Goal: Information Seeking & Learning: Learn about a topic

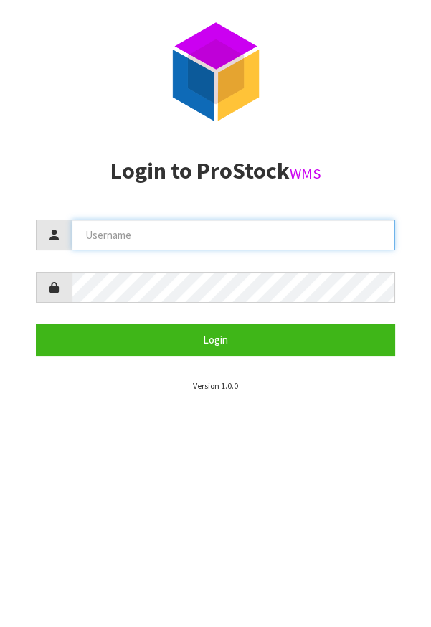
click at [299, 238] on input "text" at bounding box center [234, 235] width 324 height 31
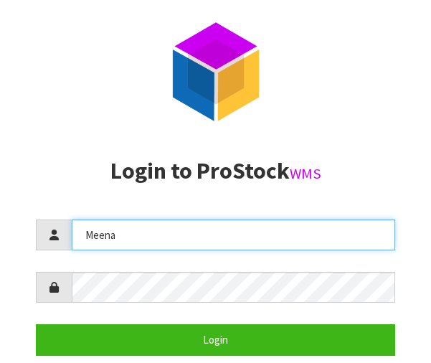
type input "Meena"
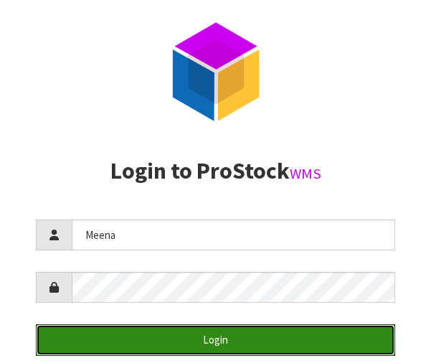
click at [282, 344] on button "Login" at bounding box center [216, 339] width 360 height 31
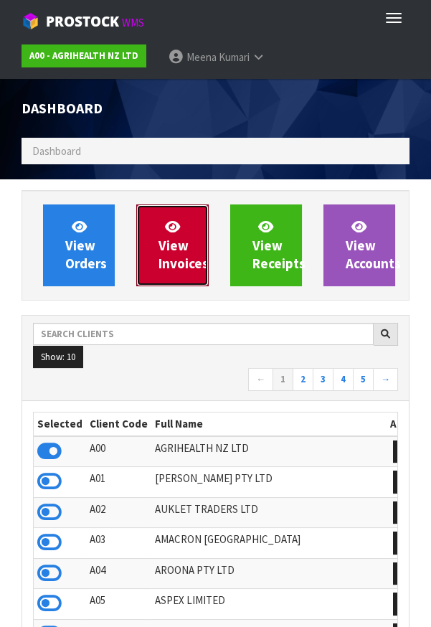
click at [164, 240] on span "View Invoices" at bounding box center [184, 245] width 50 height 54
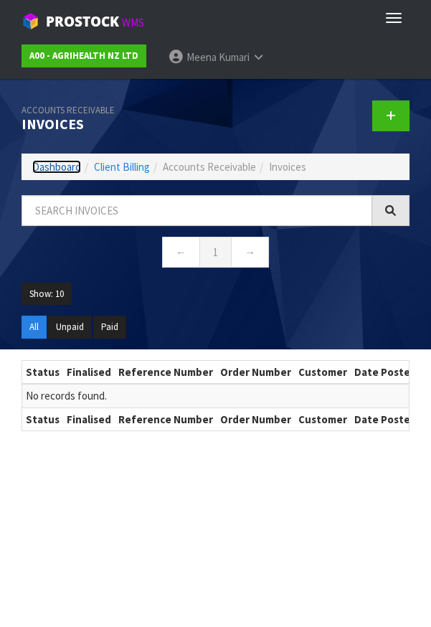
click at [60, 168] on link "Dashboard" at bounding box center [56, 167] width 49 height 14
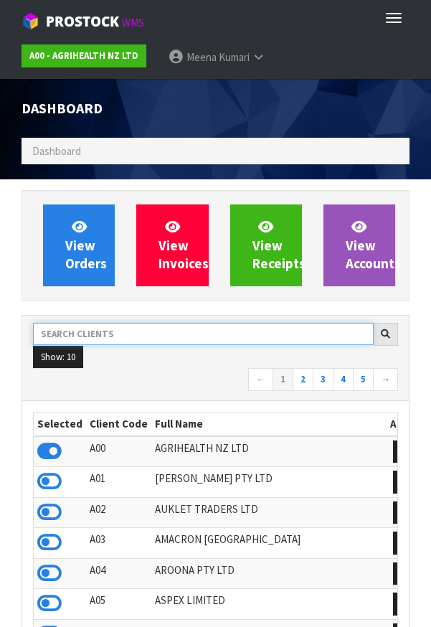
click at [93, 335] on input "text" at bounding box center [203, 334] width 341 height 22
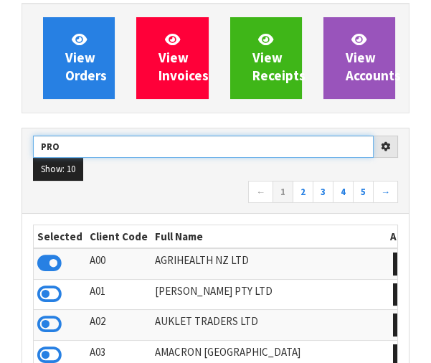
scroll to position [186, 0]
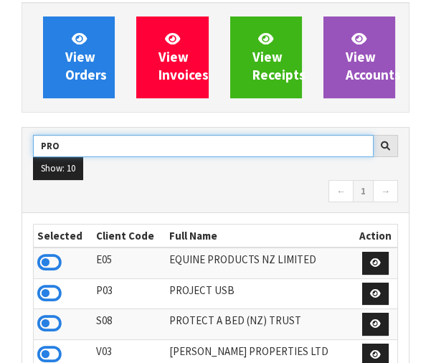
type input "PRO"
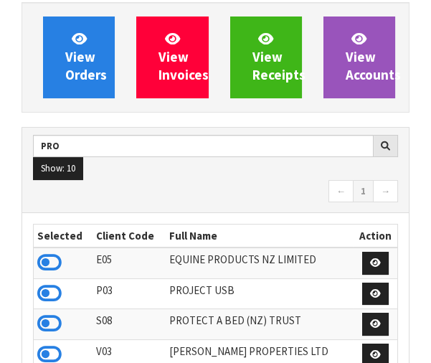
click at [58, 321] on icon at bounding box center [49, 324] width 24 height 22
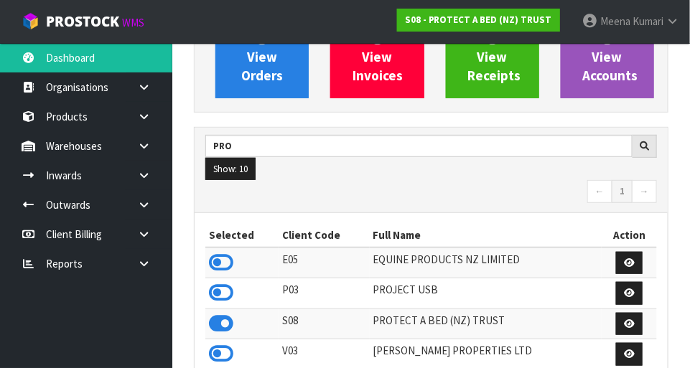
scroll to position [1163, 496]
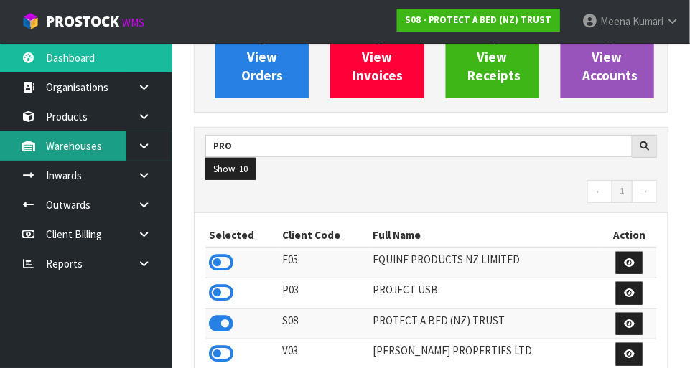
click at [123, 144] on link "Warehouses" at bounding box center [86, 145] width 172 height 29
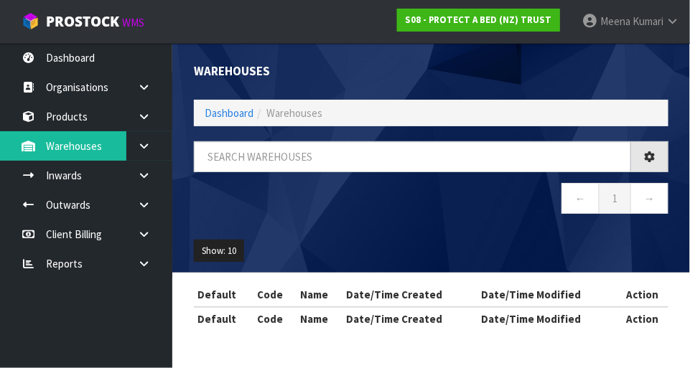
click at [156, 147] on div "Warehouses Dashboard Warehouses ← 1 → Show: 10 5 10 25 50 Default Code Name Dat…" at bounding box center [345, 178] width 690 height 356
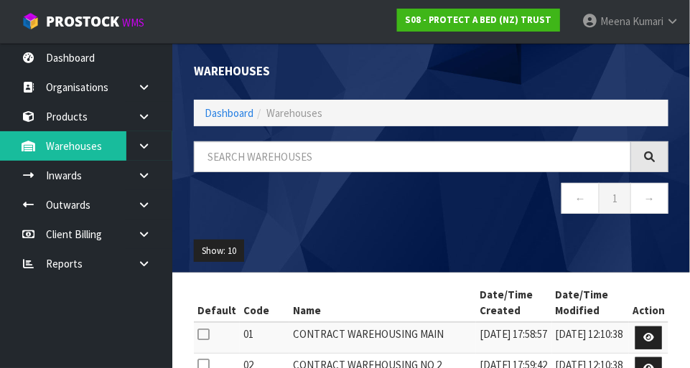
click at [151, 149] on link at bounding box center [149, 145] width 46 height 29
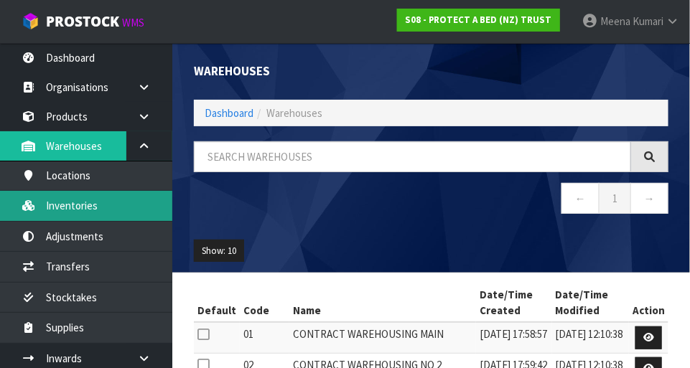
click at [109, 212] on link "Inventories" at bounding box center [86, 205] width 172 height 29
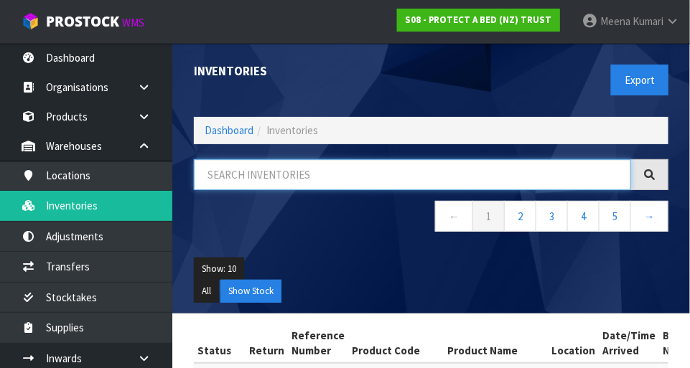
click at [363, 179] on input "text" at bounding box center [412, 174] width 437 height 31
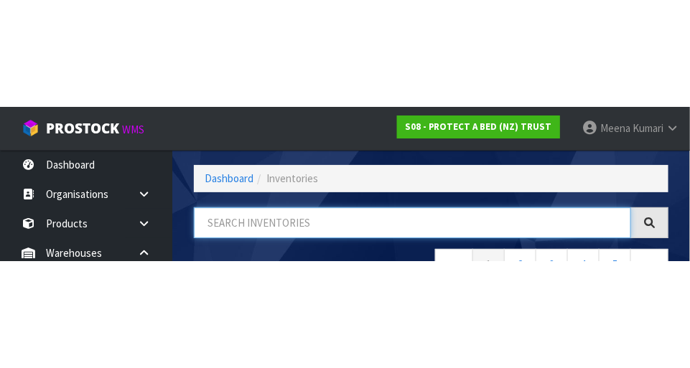
scroll to position [97, 0]
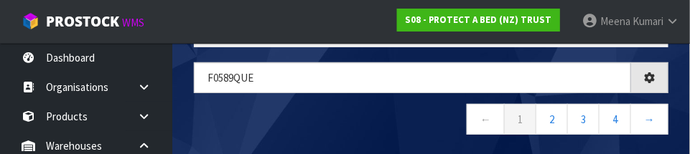
click at [350, 116] on nav "← 1 2 3 4 →" at bounding box center [431, 121] width 474 height 35
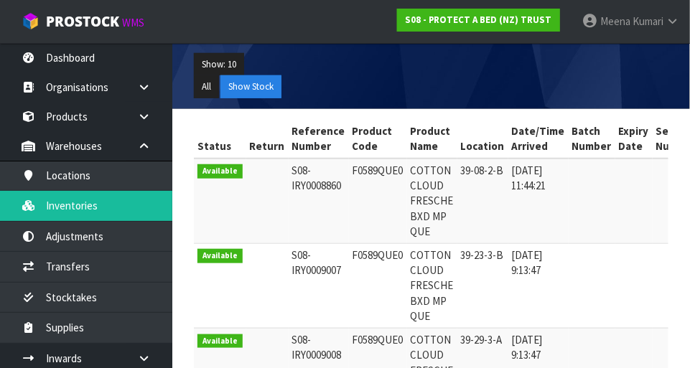
scroll to position [0, 0]
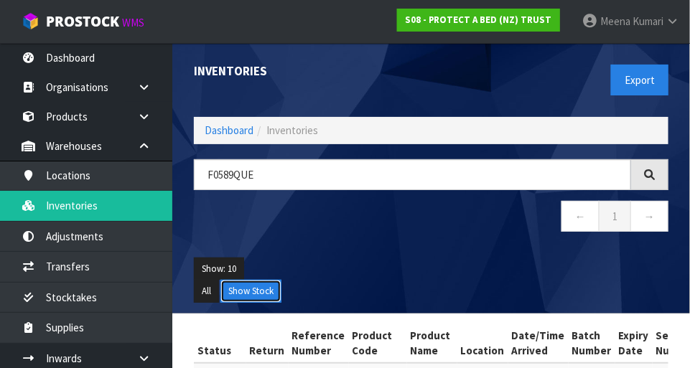
click at [253, 282] on button "Show Stock" at bounding box center [250, 291] width 61 height 23
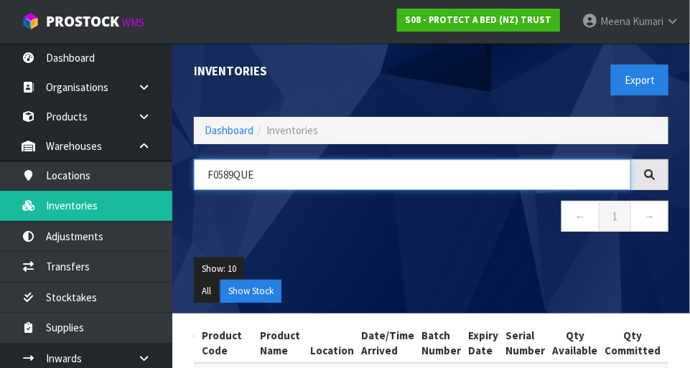
click at [318, 175] on input "F0589QUE" at bounding box center [412, 174] width 437 height 31
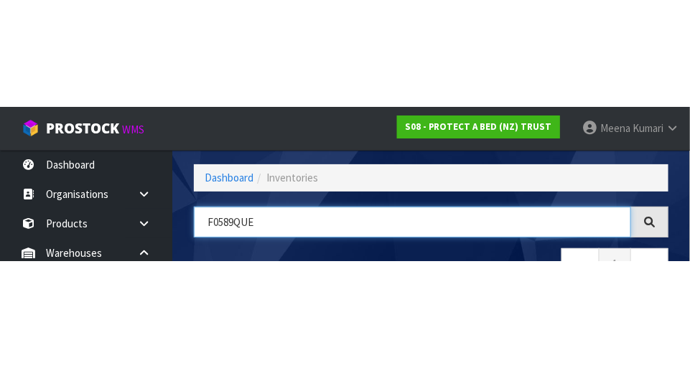
scroll to position [97, 0]
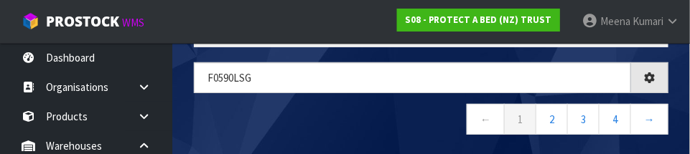
click at [372, 114] on nav "← 1 2 3 4 →" at bounding box center [431, 121] width 474 height 35
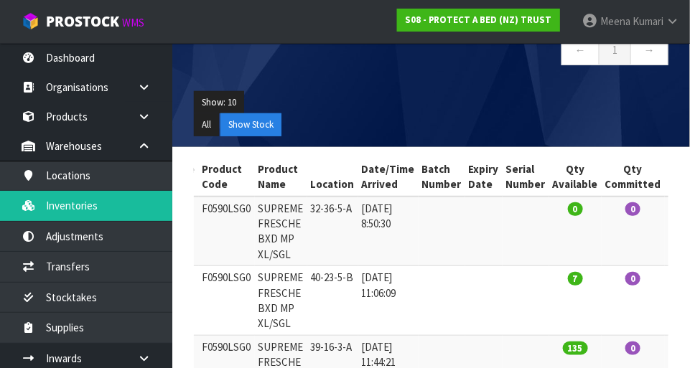
scroll to position [162, 0]
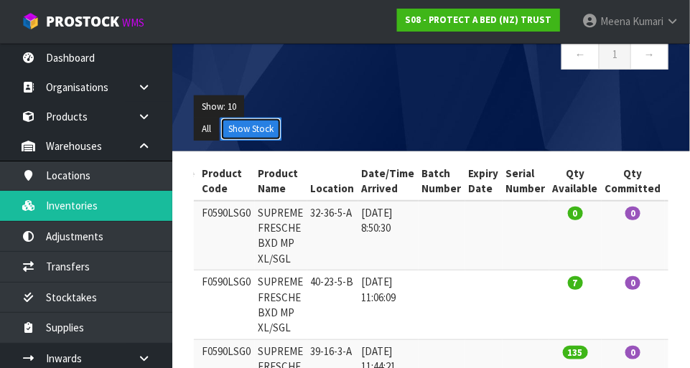
click at [277, 127] on button "Show Stock" at bounding box center [250, 129] width 61 height 23
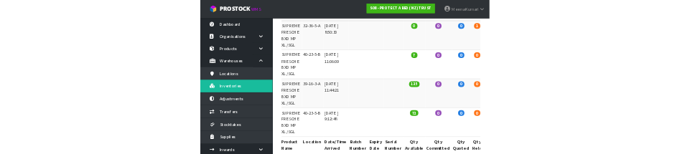
scroll to position [0, 0]
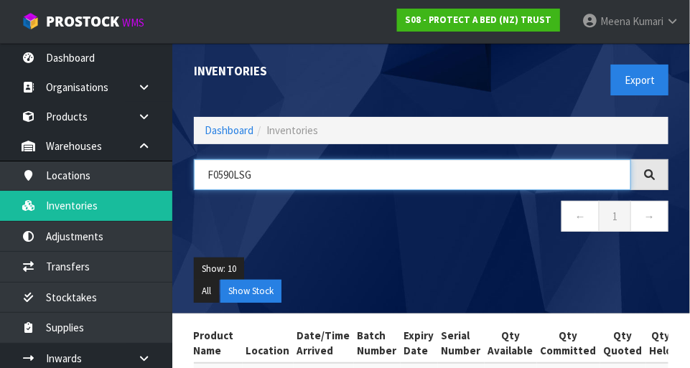
click at [324, 177] on input "F0590LSG" at bounding box center [412, 174] width 437 height 31
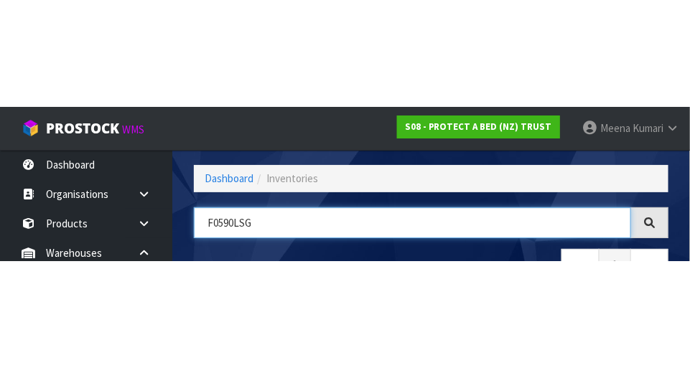
scroll to position [97, 0]
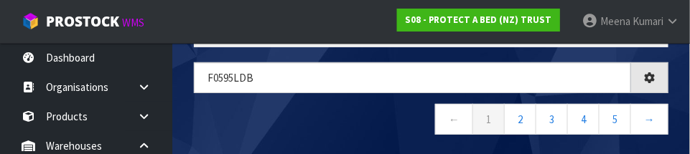
click at [357, 113] on nav "← 1 2 3 4 5 →" at bounding box center [431, 121] width 474 height 35
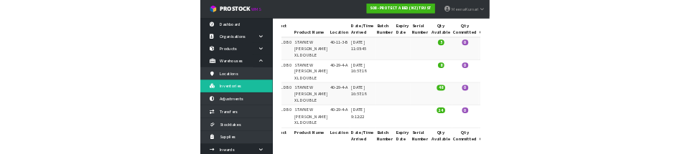
scroll to position [0, 0]
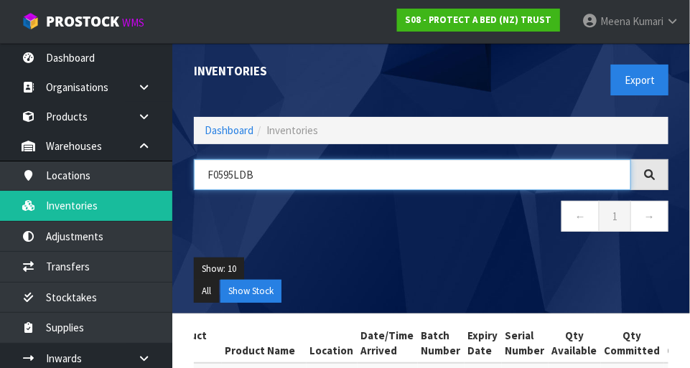
click at [246, 179] on input "F0595LDB" at bounding box center [412, 174] width 437 height 31
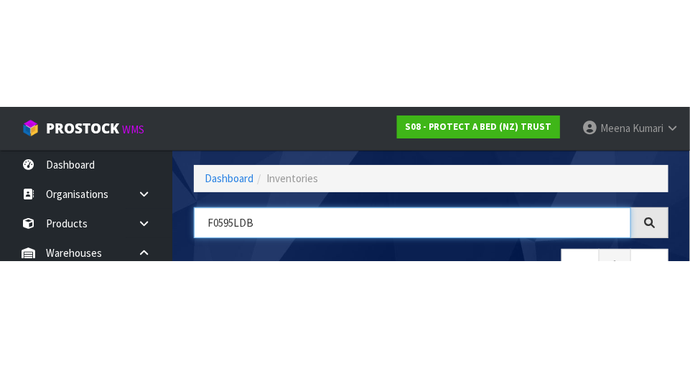
scroll to position [97, 0]
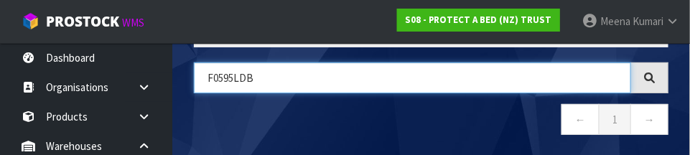
click at [370, 89] on input "F0595LDB" at bounding box center [412, 77] width 437 height 31
click at [431, 78] on input "F0595LDB" at bounding box center [412, 77] width 437 height 31
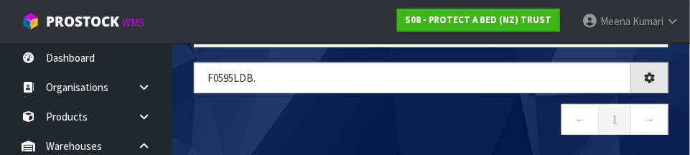
click at [427, 112] on nav "← 1 →" at bounding box center [431, 121] width 474 height 35
click at [431, 112] on nav "← 1 →" at bounding box center [431, 121] width 474 height 35
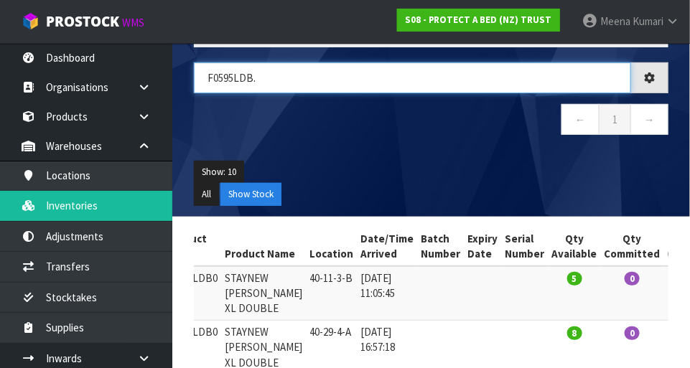
click at [431, 80] on input "F0595LDB." at bounding box center [412, 77] width 437 height 31
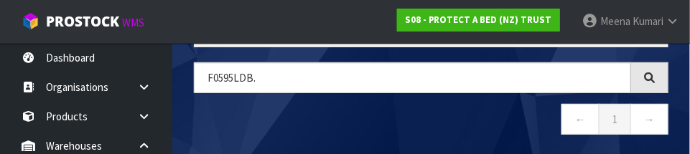
click at [431, 133] on nav "← 1 →" at bounding box center [431, 121] width 474 height 35
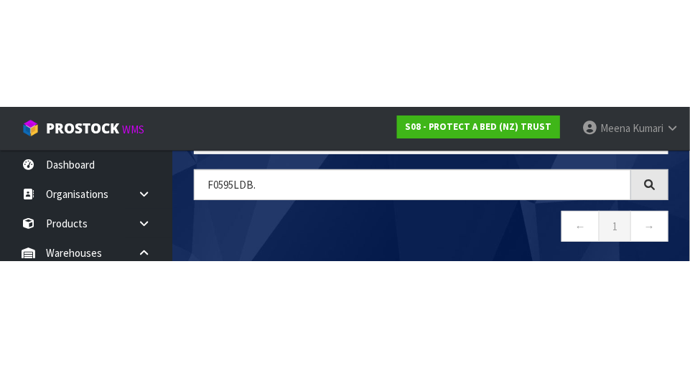
scroll to position [80, 0]
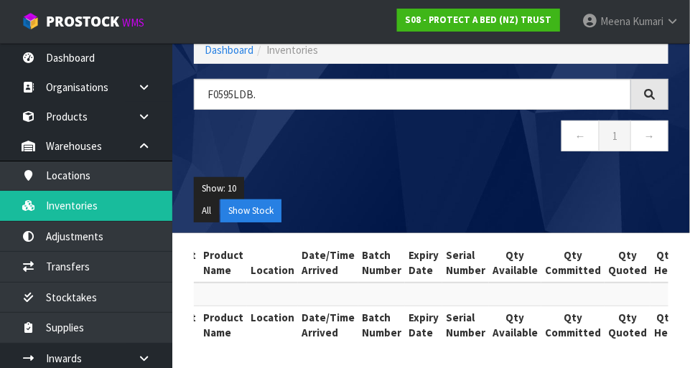
click at [431, 189] on ul "Show: 10 5 10 25 50" at bounding box center [431, 188] width 474 height 23
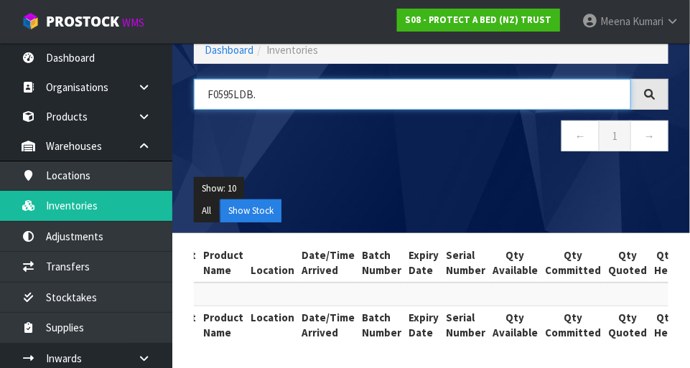
click at [429, 95] on input "F0595LDB." at bounding box center [412, 94] width 437 height 31
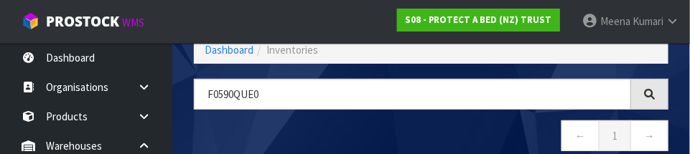
click at [403, 125] on nav "← 1 →" at bounding box center [431, 138] width 474 height 35
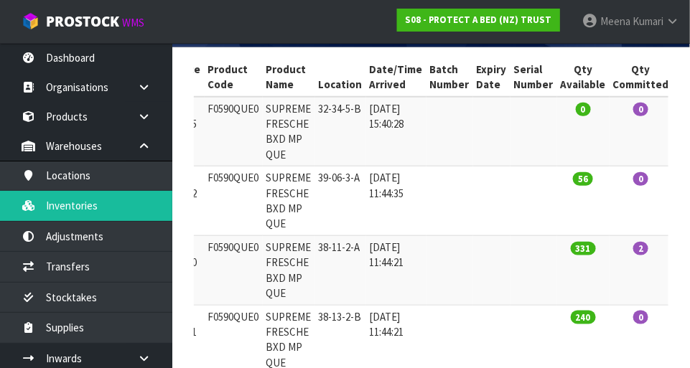
scroll to position [0, 0]
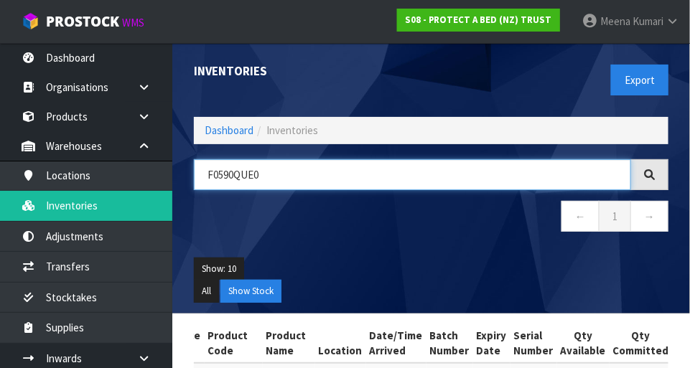
click at [357, 171] on input "F0590QUE0" at bounding box center [412, 174] width 437 height 31
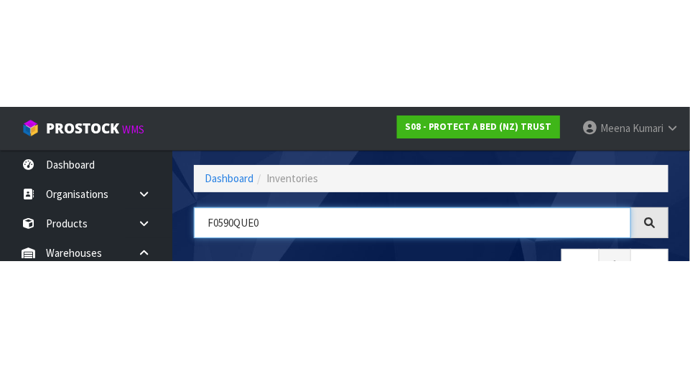
scroll to position [97, 0]
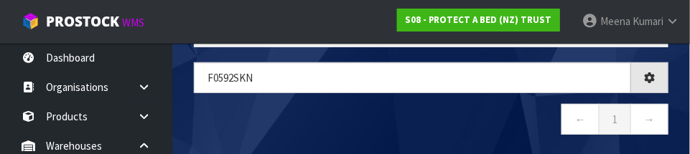
click at [431, 119] on nav "← 1 →" at bounding box center [431, 121] width 474 height 35
type input "F0592SKN"
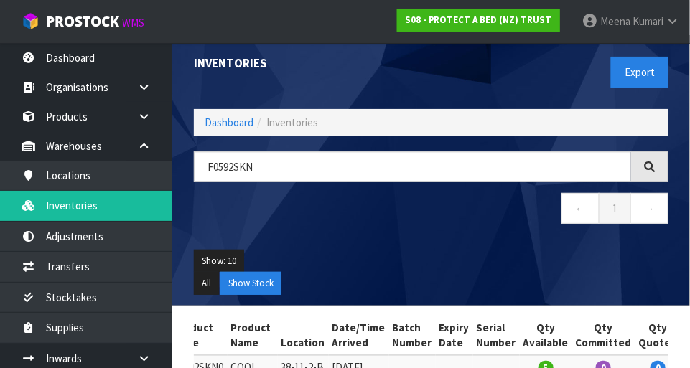
scroll to position [0, 0]
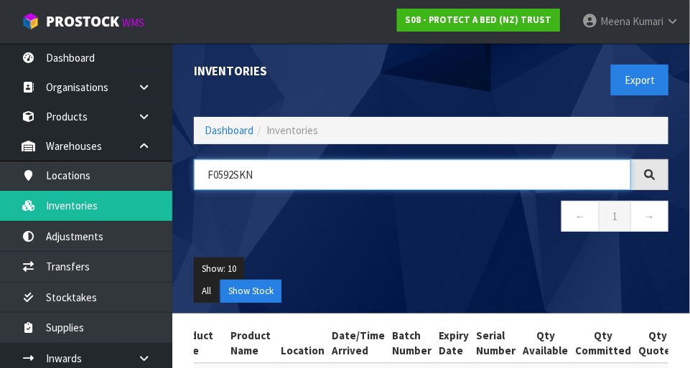
click at [318, 177] on input "F0592SKN" at bounding box center [412, 174] width 437 height 31
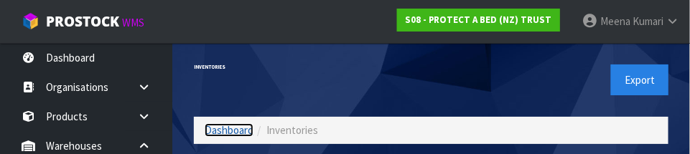
click at [230, 128] on link "Dashboard" at bounding box center [229, 130] width 49 height 14
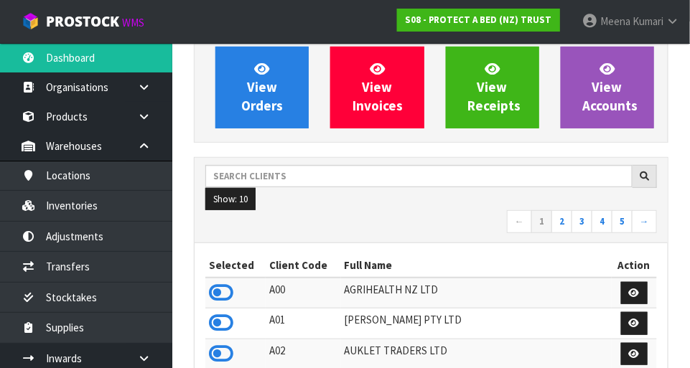
scroll to position [118, 0]
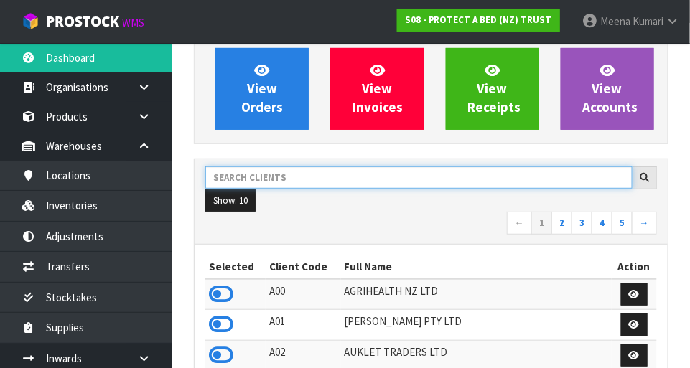
click at [347, 181] on input "text" at bounding box center [418, 178] width 427 height 22
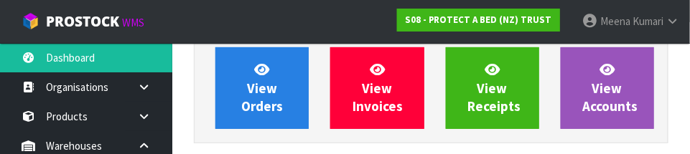
scroll to position [210, 0]
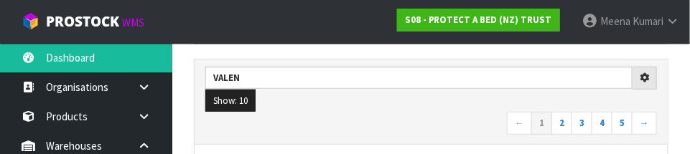
click at [395, 121] on nav "← 1 2 3 4 5 →" at bounding box center [430, 124] width 451 height 25
type input "VALEN"
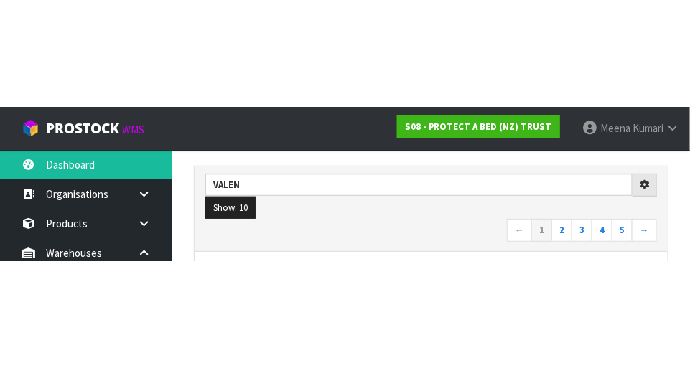
scroll to position [217, 0]
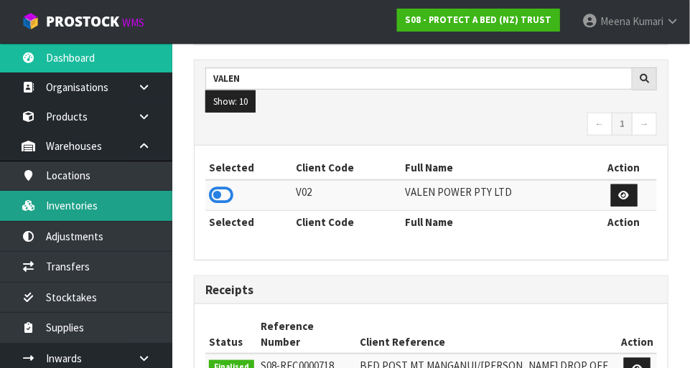
click at [116, 207] on link "Inventories" at bounding box center [86, 205] width 172 height 29
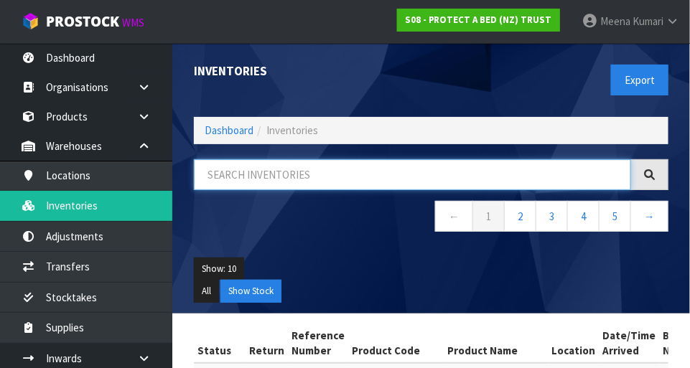
click at [273, 170] on input "text" at bounding box center [412, 174] width 437 height 31
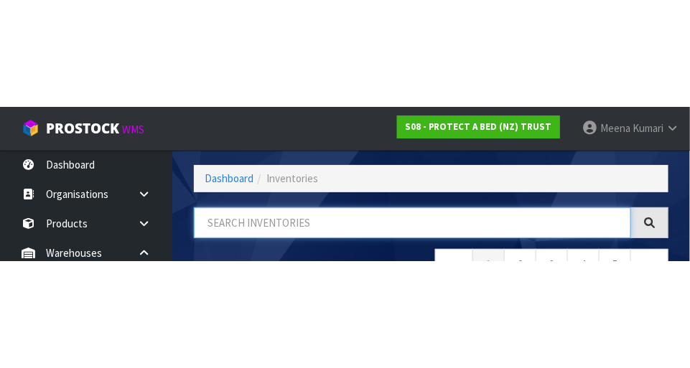
scroll to position [97, 0]
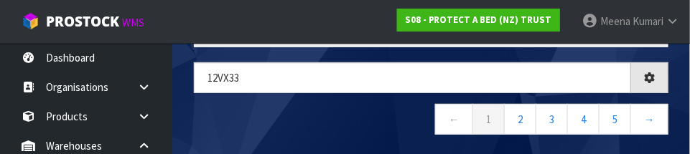
click at [289, 119] on nav "← 1 2 3 4 5 →" at bounding box center [431, 121] width 474 height 35
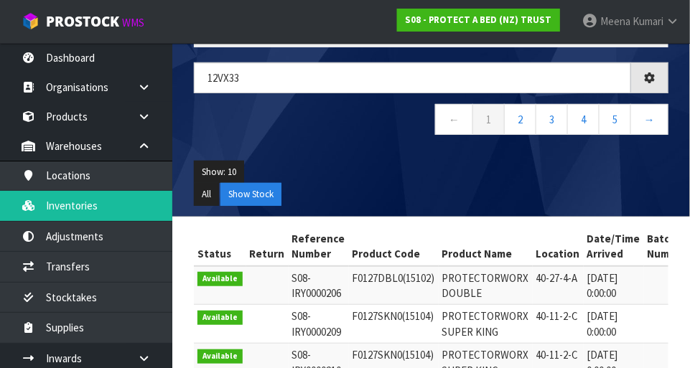
type input "12VX33"
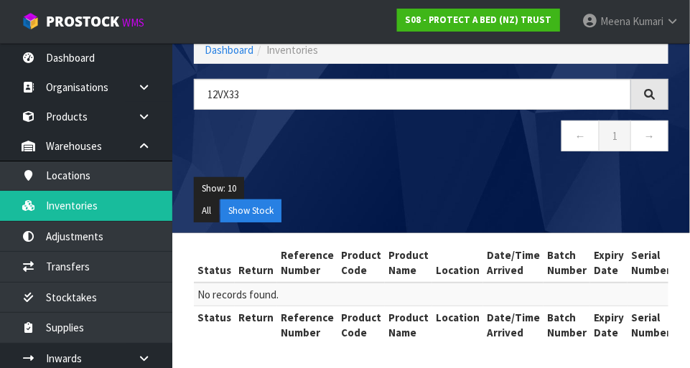
scroll to position [76, 0]
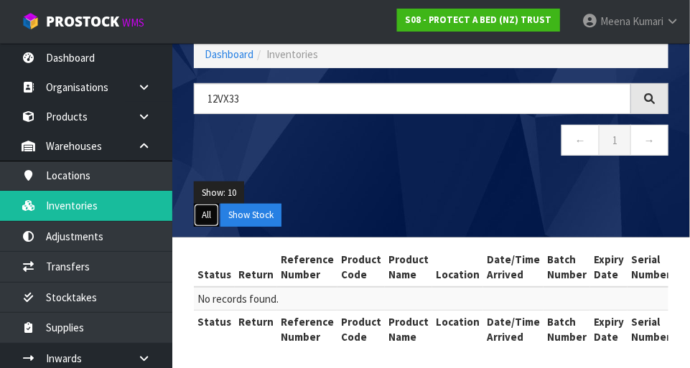
click at [205, 215] on button "All" at bounding box center [206, 215] width 25 height 23
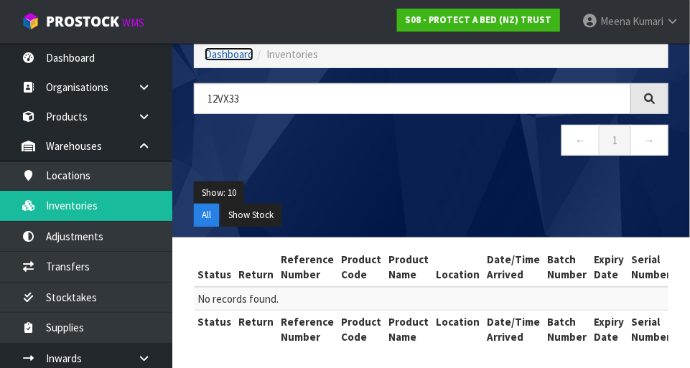
click at [230, 58] on link "Dashboard" at bounding box center [229, 54] width 49 height 14
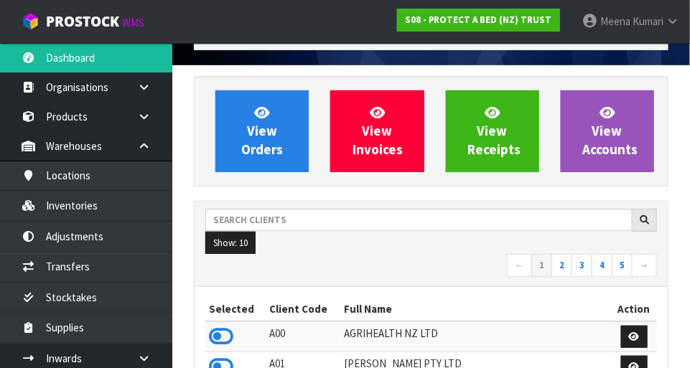
scroll to position [1163, 496]
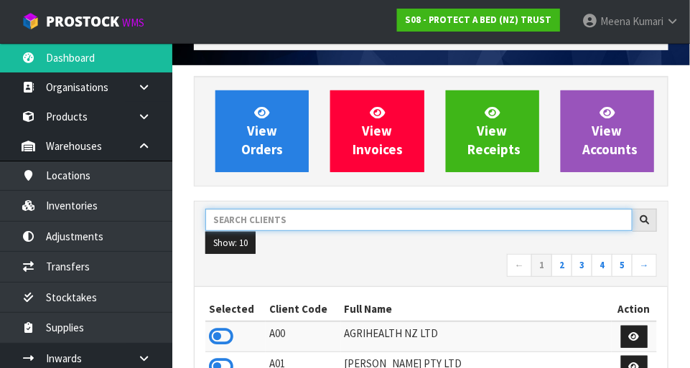
click at [312, 220] on input "text" at bounding box center [418, 220] width 427 height 22
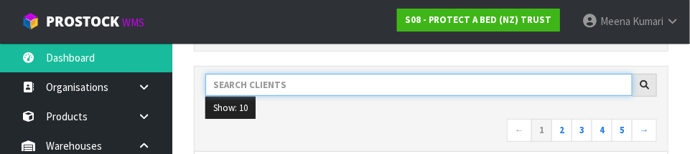
scroll to position [210, 0]
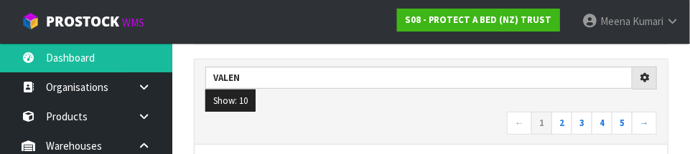
click at [402, 103] on ul "Show: 10 5 10 25 50" at bounding box center [430, 101] width 451 height 23
type input "VALEN"
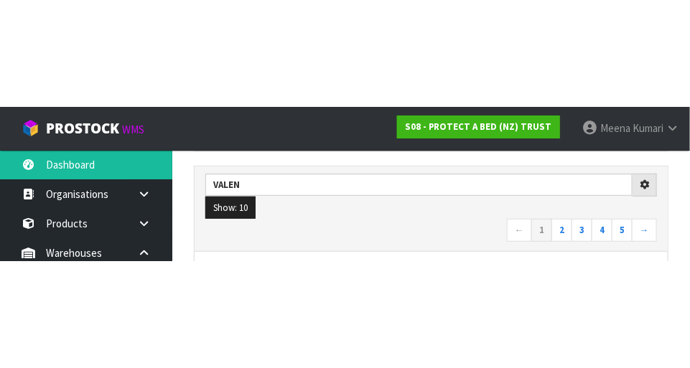
scroll to position [217, 0]
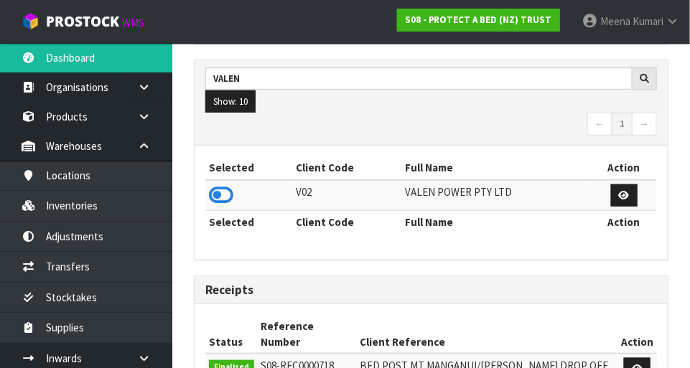
click at [227, 200] on icon at bounding box center [221, 195] width 24 height 22
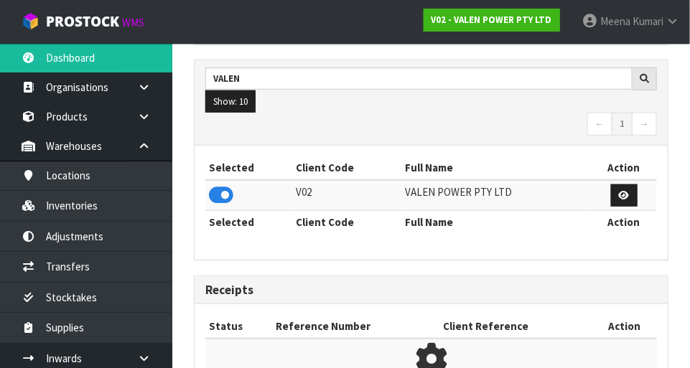
scroll to position [942, 496]
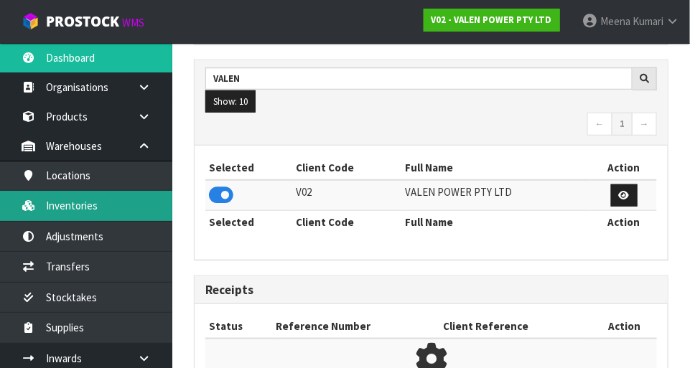
click at [112, 216] on link "Inventories" at bounding box center [86, 205] width 172 height 29
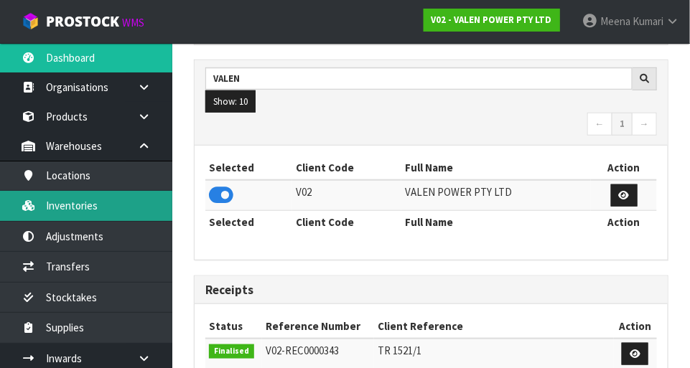
scroll to position [1133, 496]
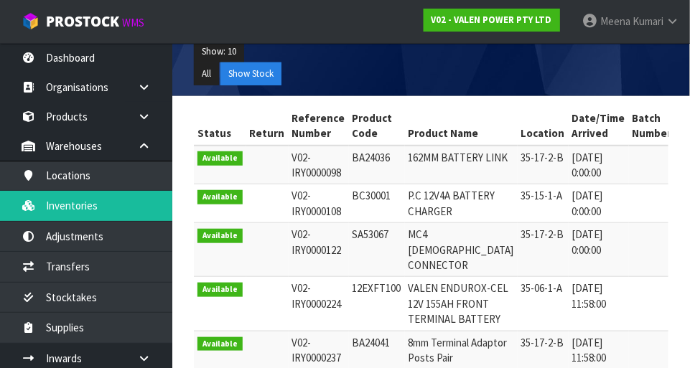
click at [294, 118] on th "Reference Number" at bounding box center [319, 126] width 60 height 39
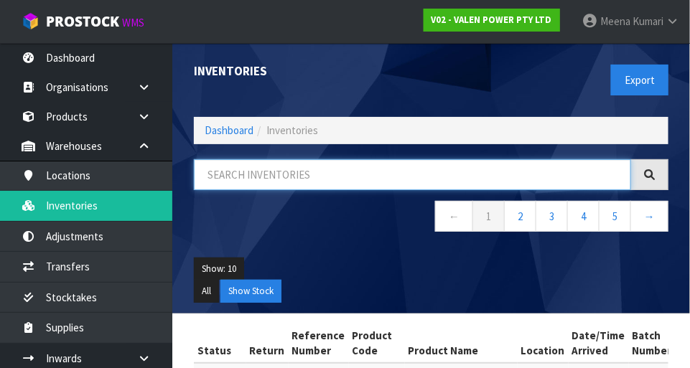
click at [327, 177] on input "text" at bounding box center [412, 174] width 437 height 31
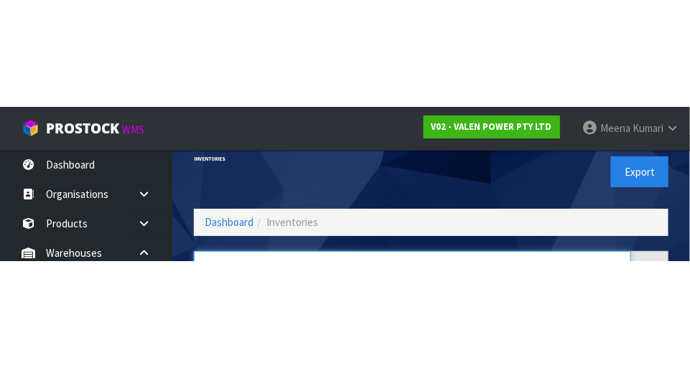
scroll to position [97, 0]
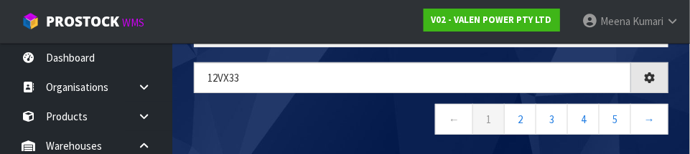
click at [318, 122] on nav "← 1 2 3 4 5 →" at bounding box center [431, 121] width 474 height 35
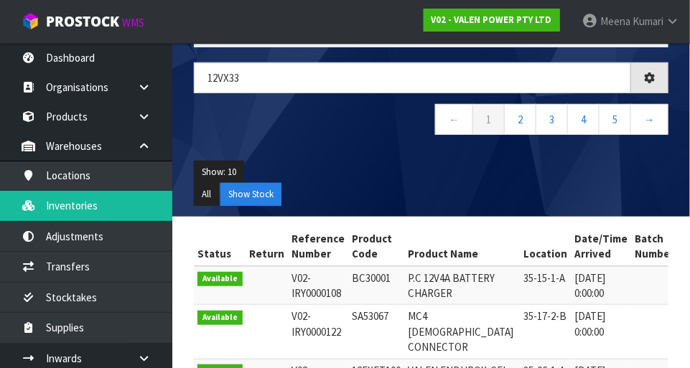
type input "12VX33"
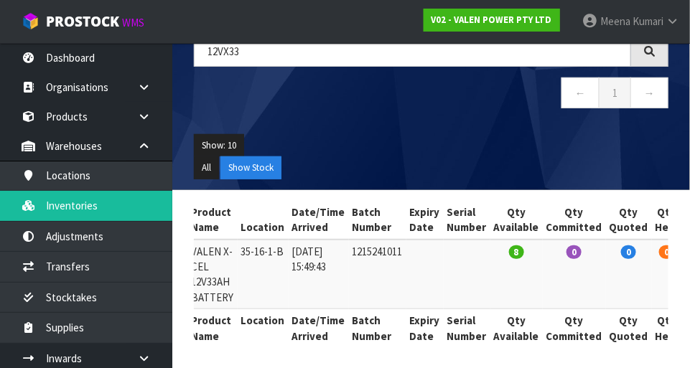
scroll to position [0, 0]
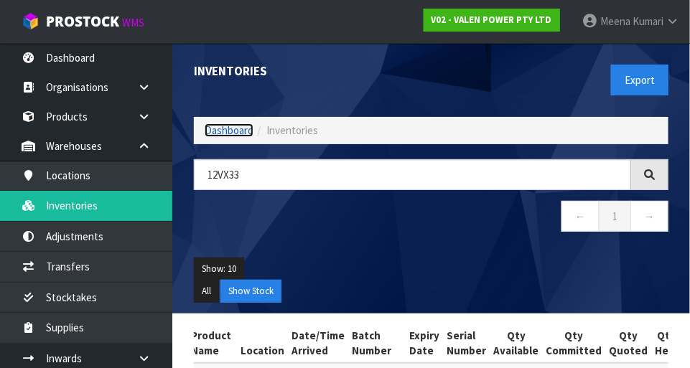
click at [225, 134] on link "Dashboard" at bounding box center [229, 130] width 49 height 14
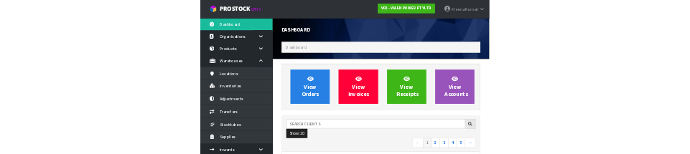
scroll to position [942, 496]
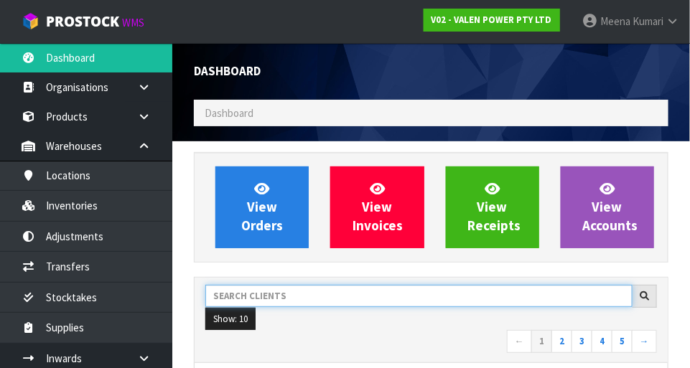
click at [357, 291] on input "text" at bounding box center [418, 296] width 427 height 22
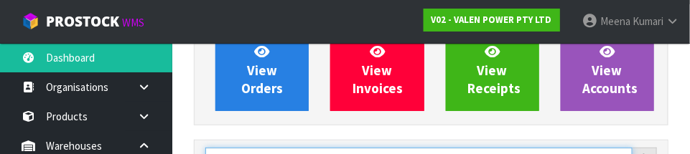
scroll to position [210, 0]
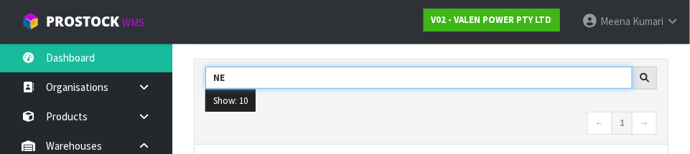
type input "N"
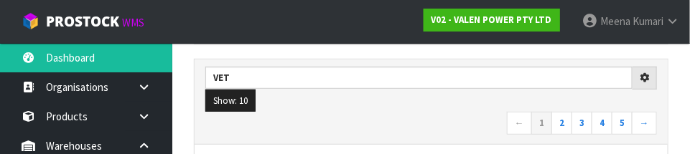
click at [383, 119] on nav "← 1 2 3 4 5 →" at bounding box center [430, 124] width 451 height 25
type input "VET"
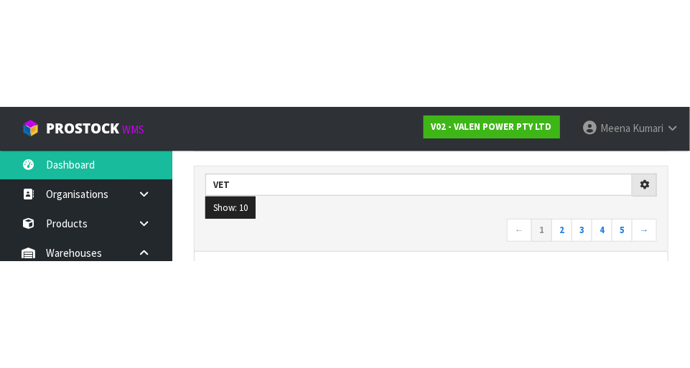
scroll to position [217, 0]
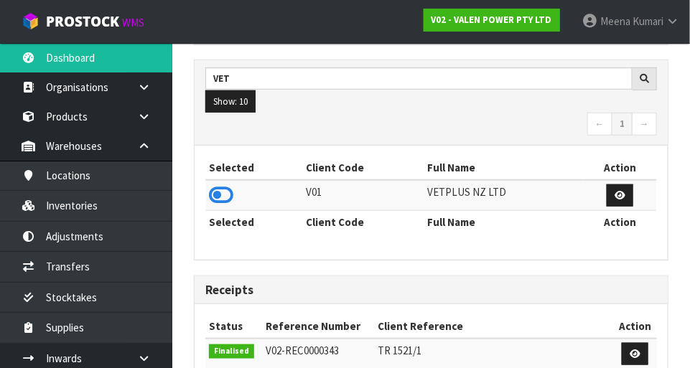
click at [223, 198] on icon at bounding box center [221, 195] width 24 height 22
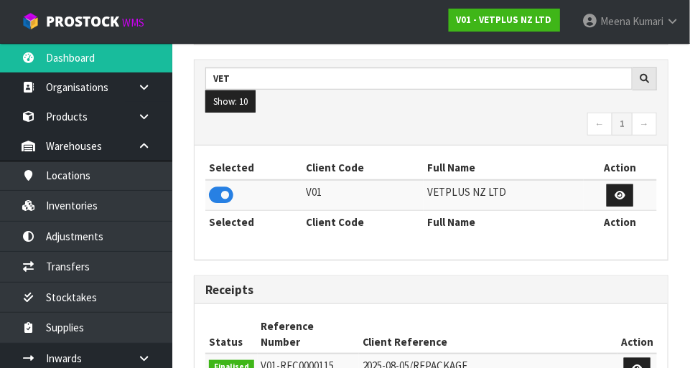
scroll to position [1133, 496]
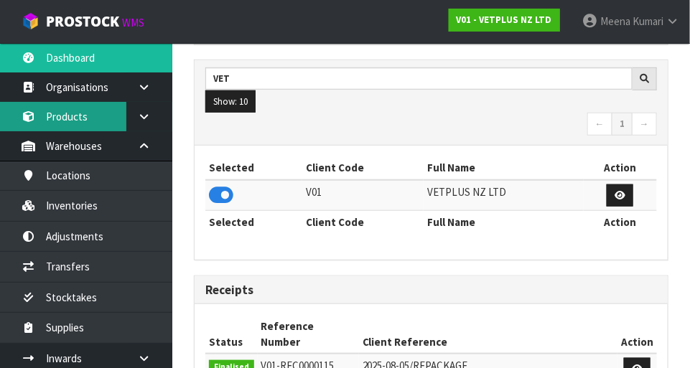
click at [108, 119] on link "Products" at bounding box center [86, 116] width 172 height 29
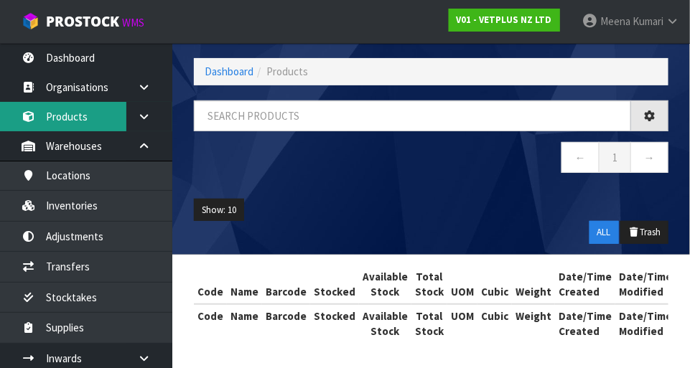
scroll to position [58, 0]
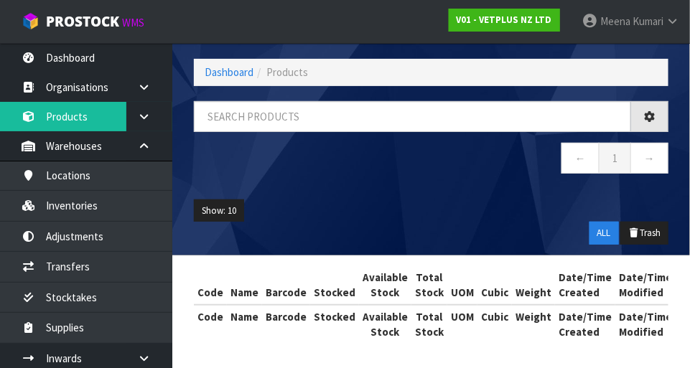
click at [119, 211] on div "Products Export Split button! SOH Summary Measurements Dangerous Goods Import P…" at bounding box center [345, 155] width 690 height 427
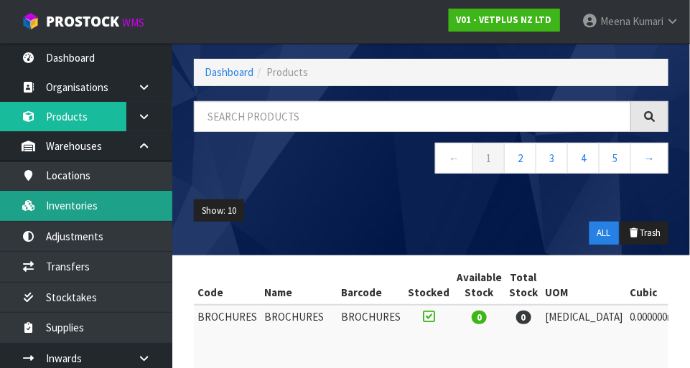
click at [108, 207] on link "Inventories" at bounding box center [86, 205] width 172 height 29
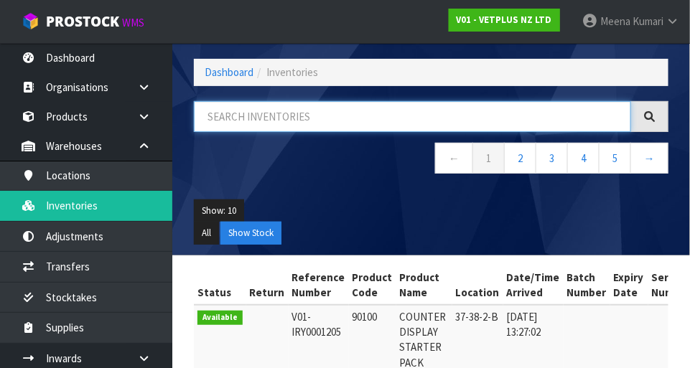
click at [327, 120] on input "text" at bounding box center [412, 116] width 437 height 31
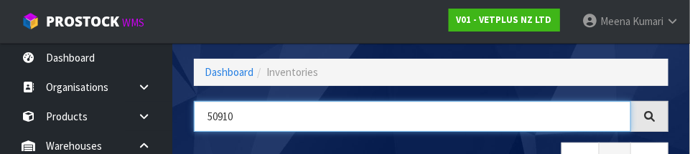
type input "50910"
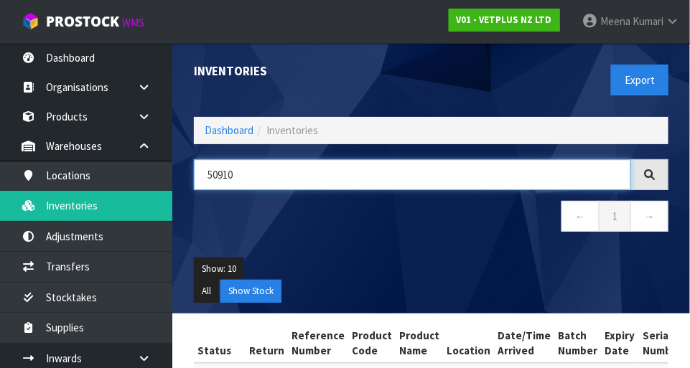
click at [286, 169] on input "50910" at bounding box center [412, 174] width 437 height 31
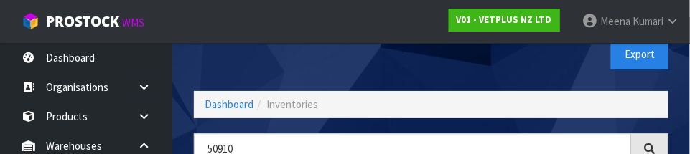
click at [241, 118] on ol "Dashboard Inventories" at bounding box center [431, 104] width 474 height 27
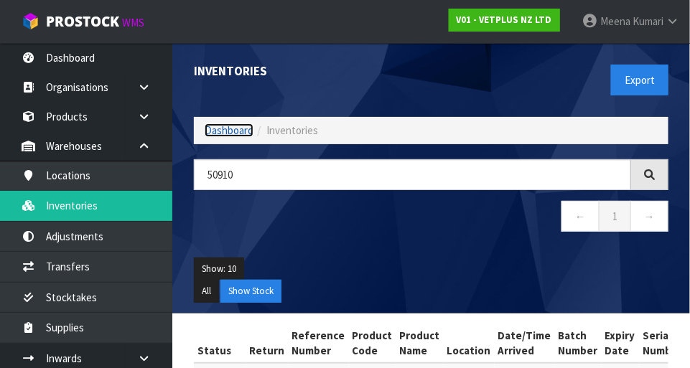
click at [236, 126] on link "Dashboard" at bounding box center [229, 130] width 49 height 14
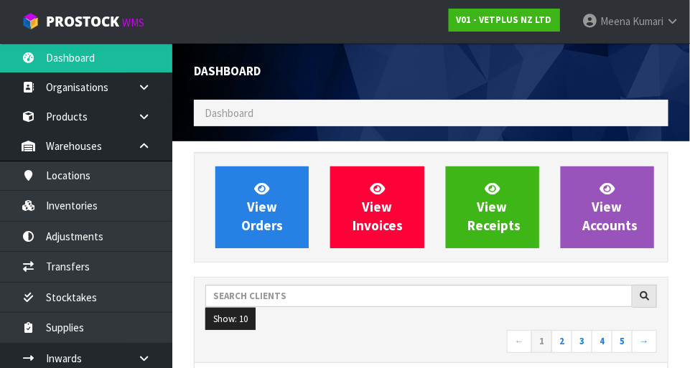
scroll to position [6, 0]
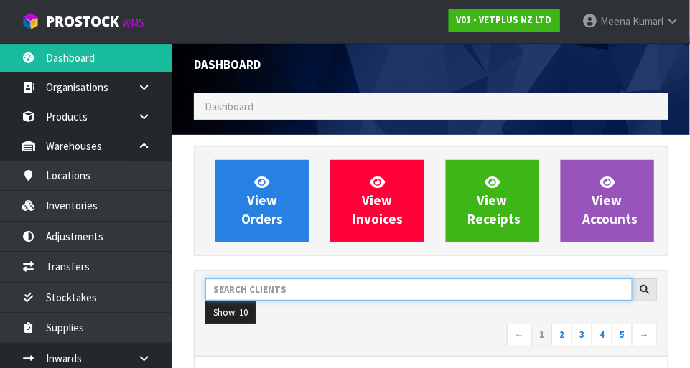
click at [350, 278] on input "text" at bounding box center [418, 289] width 427 height 22
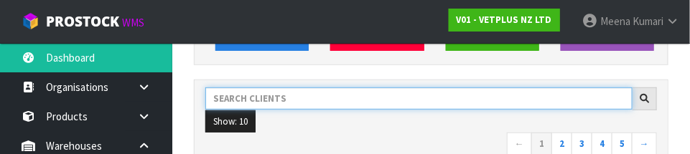
scroll to position [210, 0]
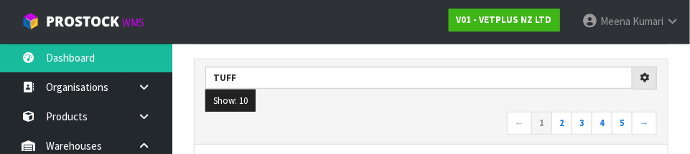
click at [407, 122] on nav "← 1 2 3 4 5 →" at bounding box center [430, 124] width 451 height 25
type input "TUFF"
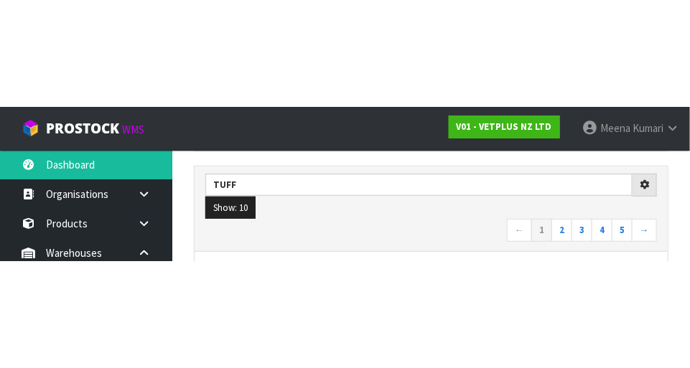
scroll to position [217, 0]
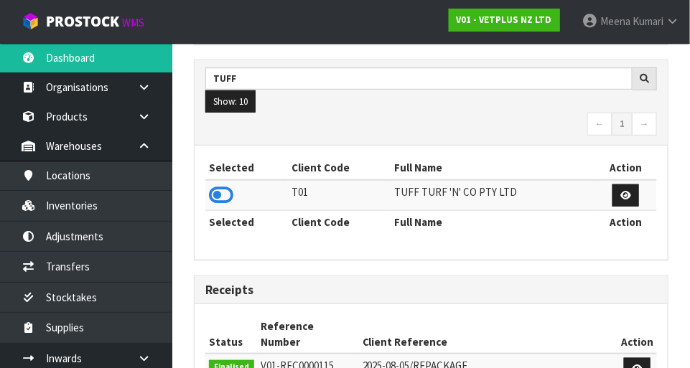
click at [222, 198] on icon at bounding box center [221, 195] width 24 height 22
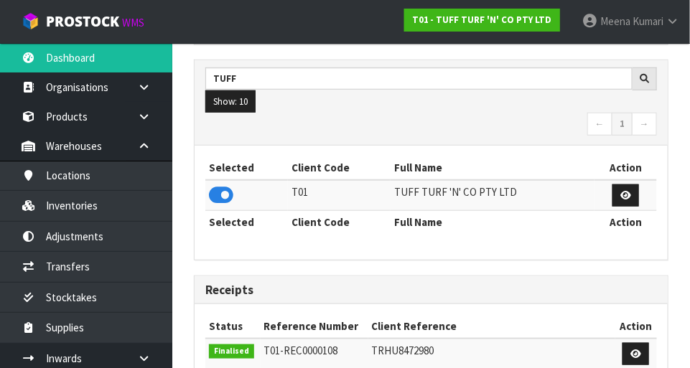
scroll to position [1133, 496]
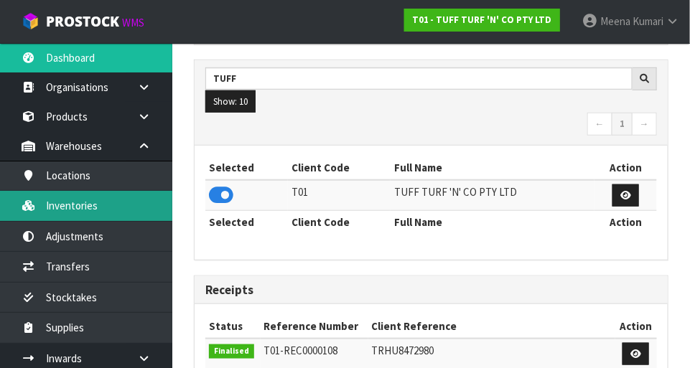
click at [106, 215] on link "Inventories" at bounding box center [86, 205] width 172 height 29
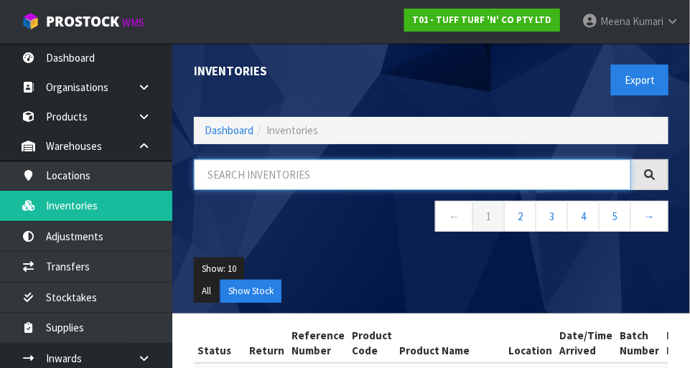
click at [305, 177] on input "text" at bounding box center [412, 174] width 437 height 31
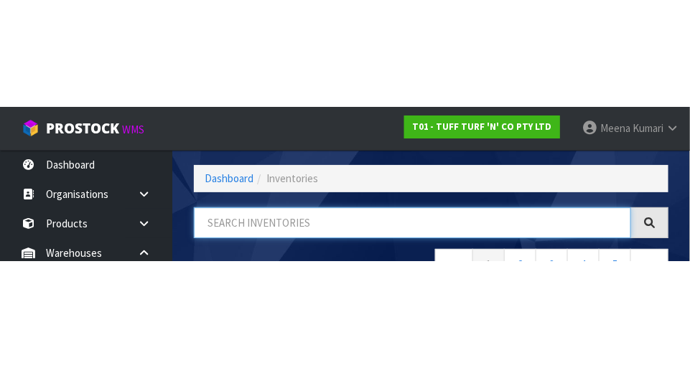
scroll to position [97, 0]
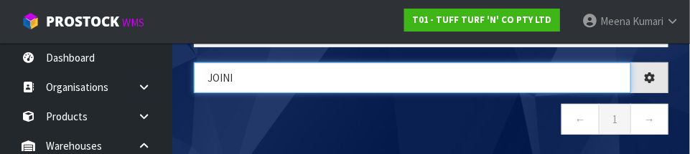
type input "JOINI"
type input "JOINING TAPE"
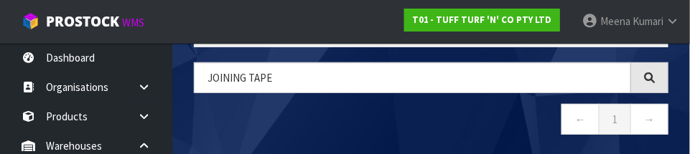
click at [431, 126] on nav "← 1 →" at bounding box center [431, 121] width 474 height 35
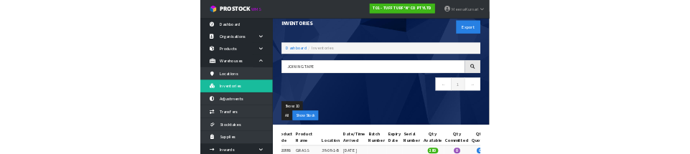
scroll to position [0, 0]
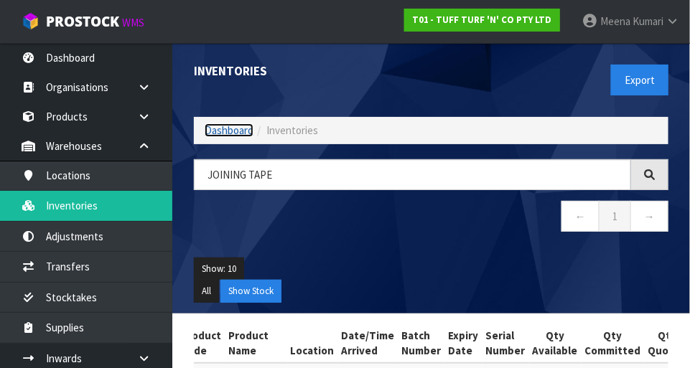
click at [215, 134] on link "Dashboard" at bounding box center [229, 130] width 49 height 14
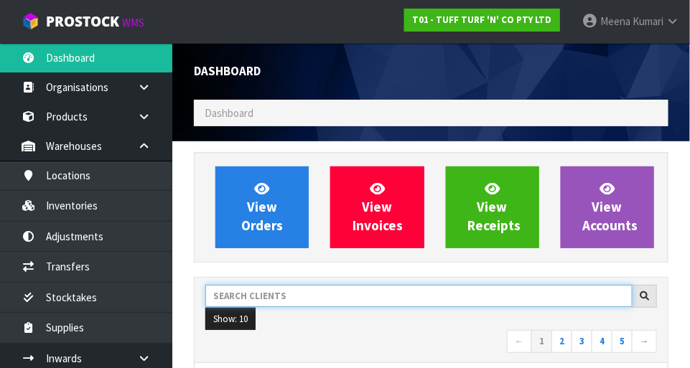
click at [324, 295] on input "text" at bounding box center [418, 296] width 427 height 22
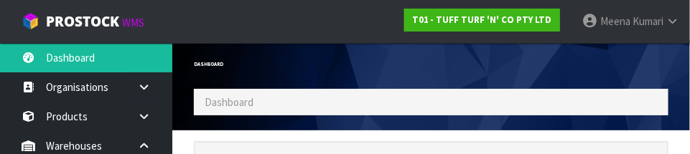
scroll to position [210, 0]
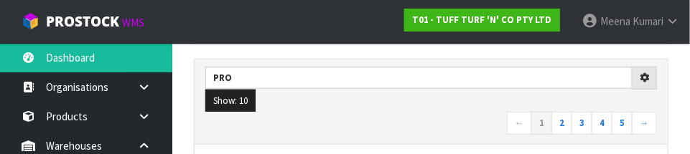
click at [413, 122] on nav "← 1 2 3 4 5 →" at bounding box center [430, 124] width 451 height 25
type input "PRO"
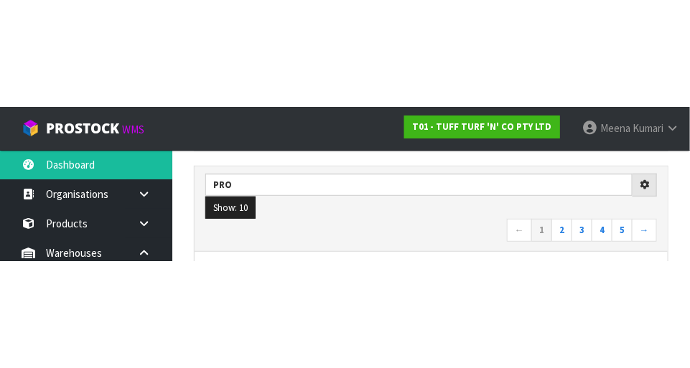
scroll to position [217, 0]
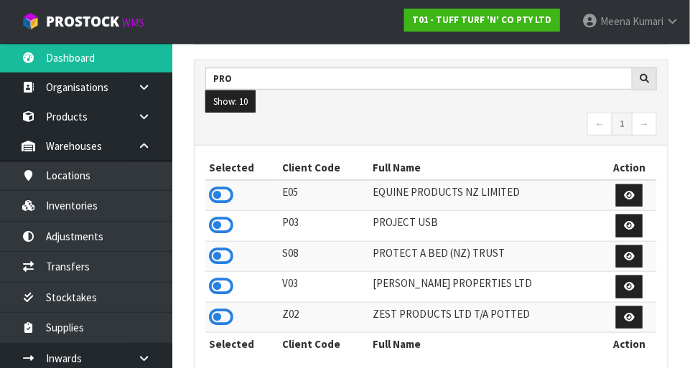
click at [217, 256] on icon at bounding box center [221, 256] width 24 height 22
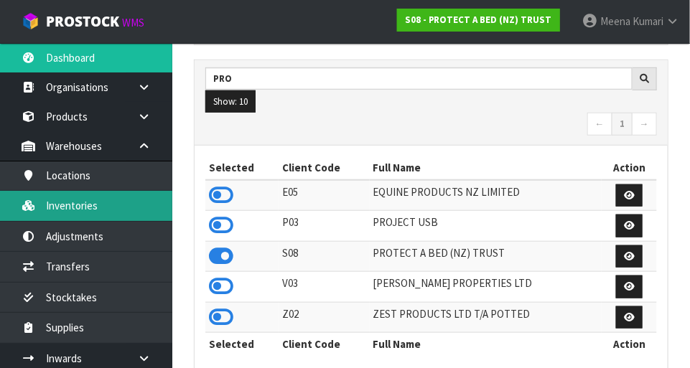
click at [123, 203] on link "Inventories" at bounding box center [86, 205] width 172 height 29
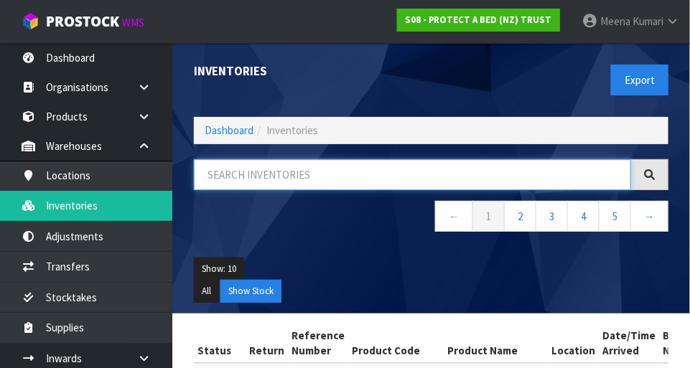
click at [319, 177] on input "text" at bounding box center [412, 174] width 437 height 31
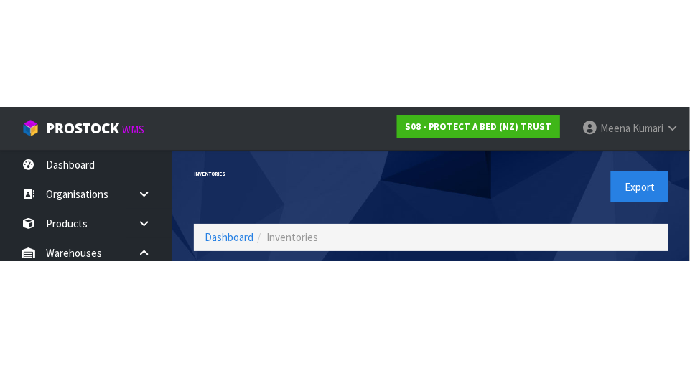
scroll to position [27, 0]
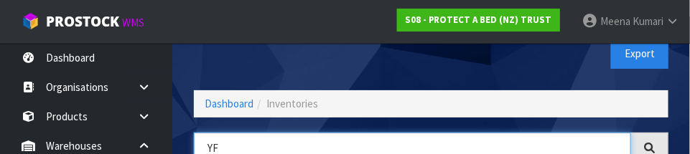
type input "Y"
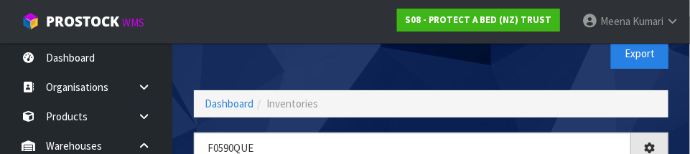
click at [331, 52] on div "Inventories" at bounding box center [307, 41] width 248 height 49
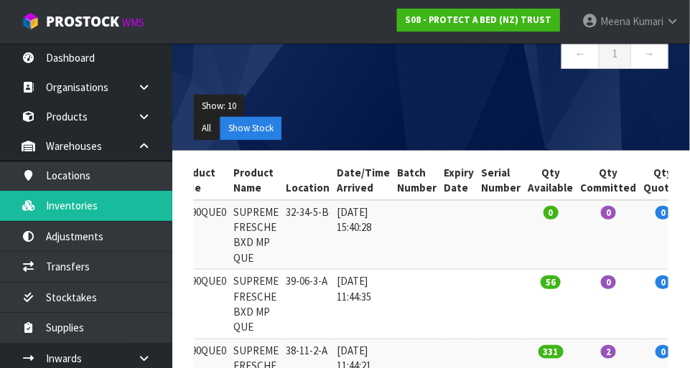
scroll to position [0, 0]
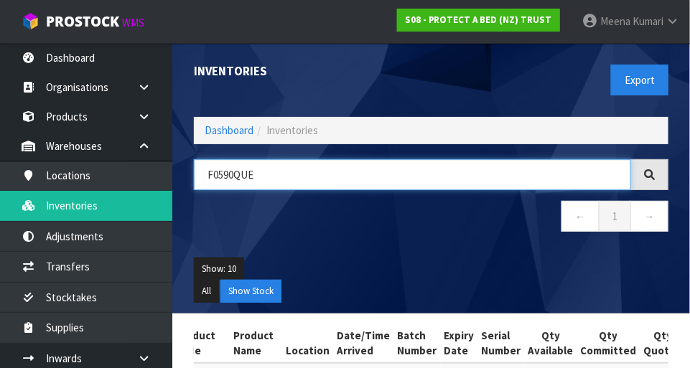
click at [232, 176] on input "F0590QUE" at bounding box center [412, 174] width 437 height 31
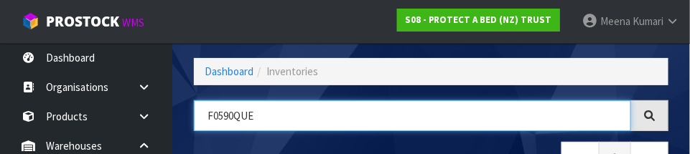
scroll to position [97, 0]
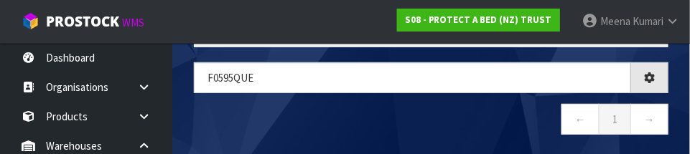
click at [383, 123] on nav "← 1 →" at bounding box center [431, 121] width 474 height 35
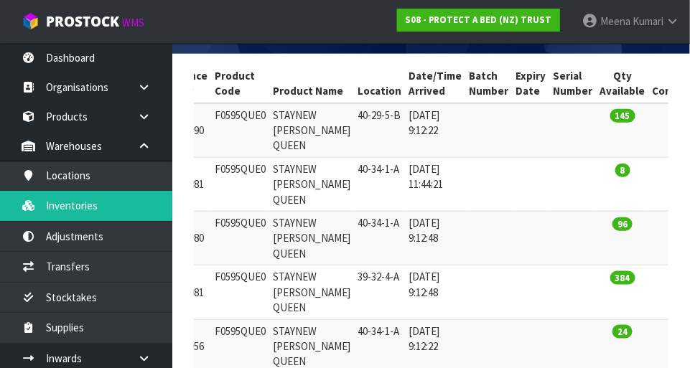
scroll to position [0, 0]
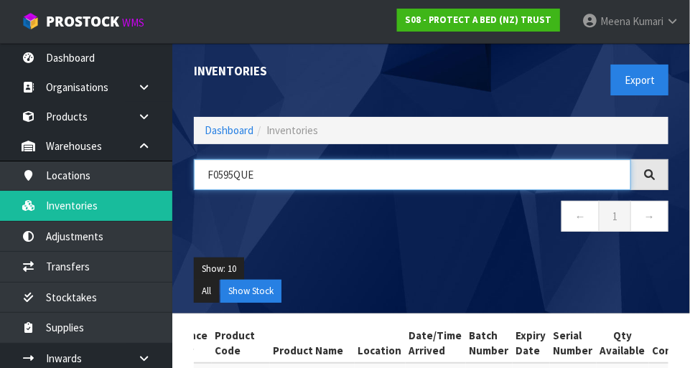
click at [431, 167] on input "F0595QUE" at bounding box center [412, 174] width 437 height 31
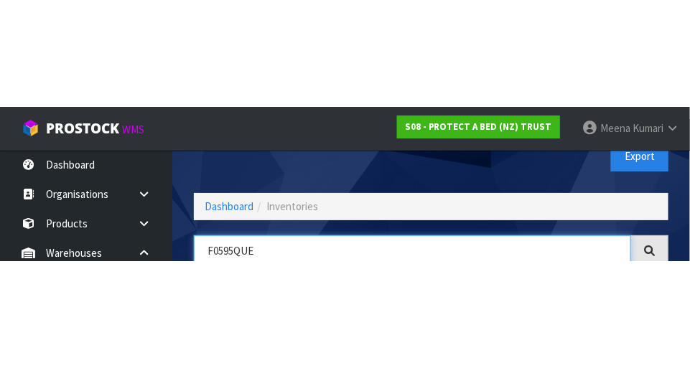
scroll to position [97, 0]
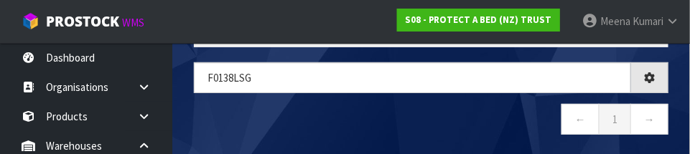
click at [431, 113] on nav "← 1 →" at bounding box center [431, 121] width 474 height 35
type input "F0138LSG"
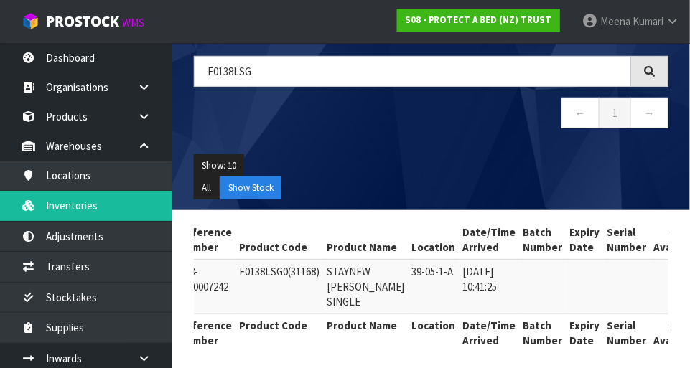
scroll to position [0, 0]
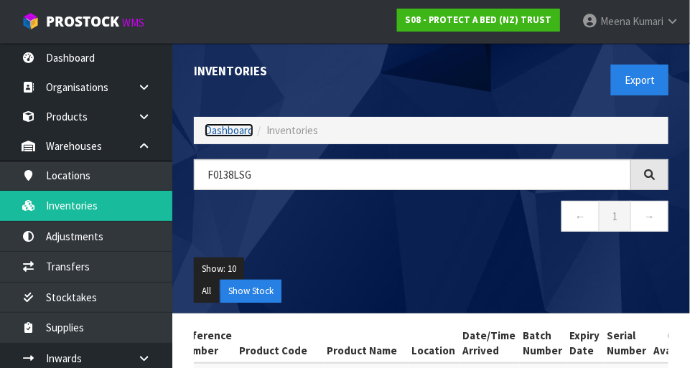
click at [227, 130] on link "Dashboard" at bounding box center [229, 130] width 49 height 14
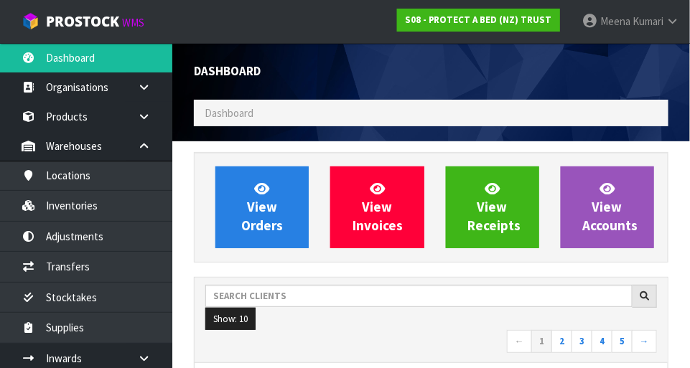
scroll to position [942, 496]
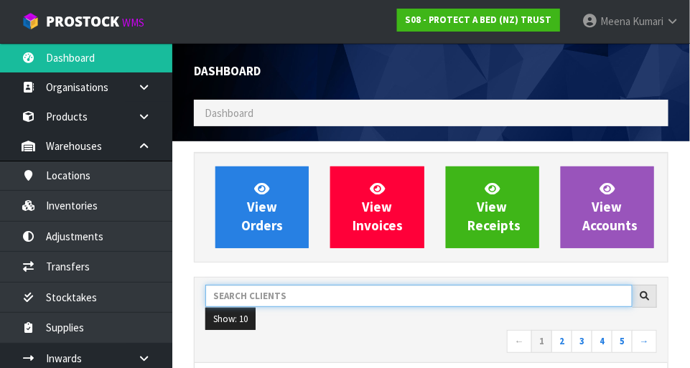
click at [310, 294] on input "text" at bounding box center [418, 296] width 427 height 22
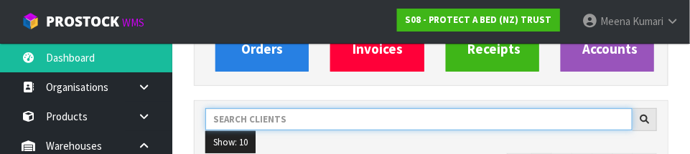
scroll to position [210, 0]
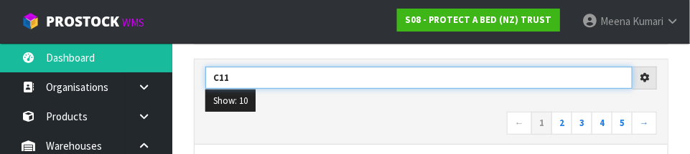
type input "C11"
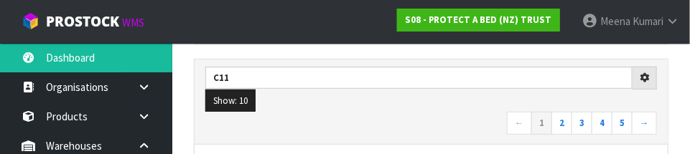
click at [395, 117] on nav "← 1 2 3 4 5 →" at bounding box center [430, 124] width 451 height 25
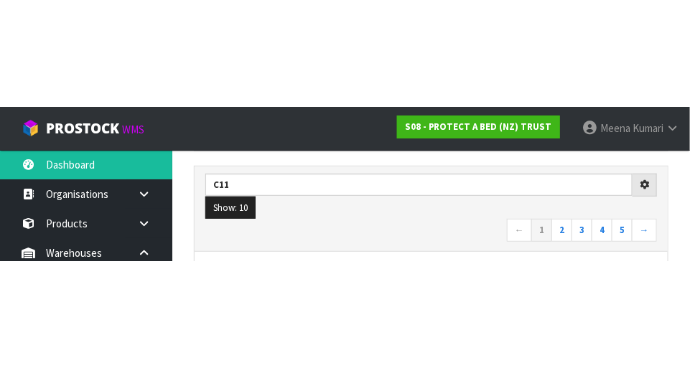
scroll to position [217, 0]
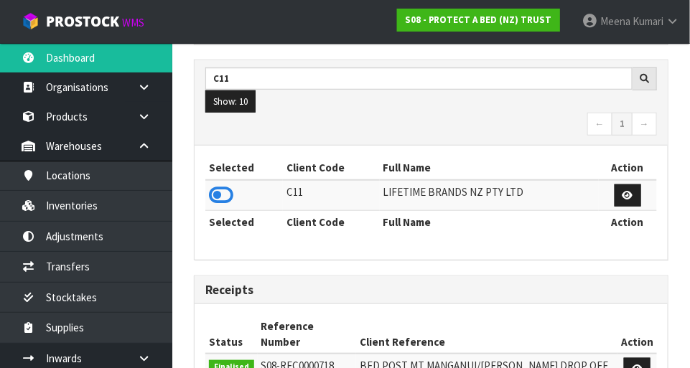
click at [217, 189] on icon at bounding box center [221, 195] width 24 height 22
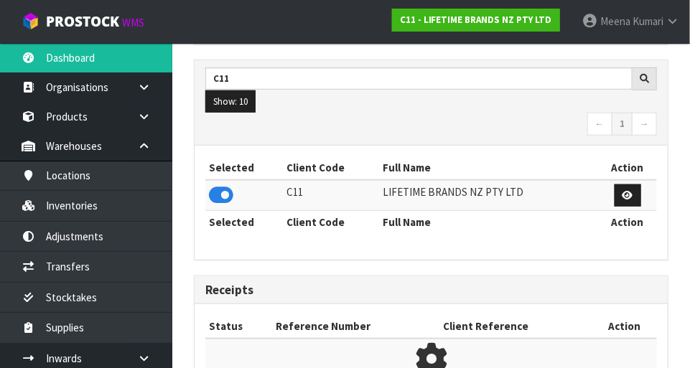
scroll to position [942, 496]
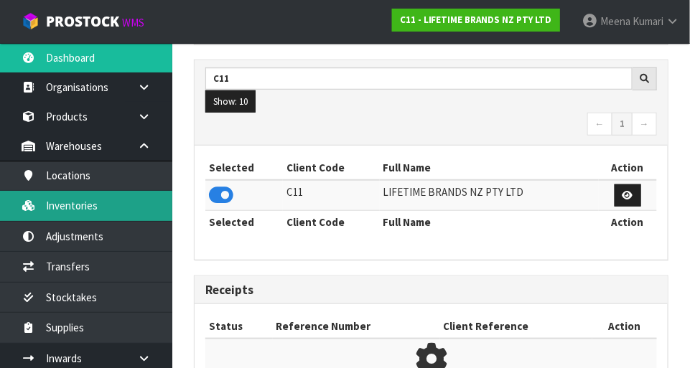
click at [121, 202] on link "Inventories" at bounding box center [86, 205] width 172 height 29
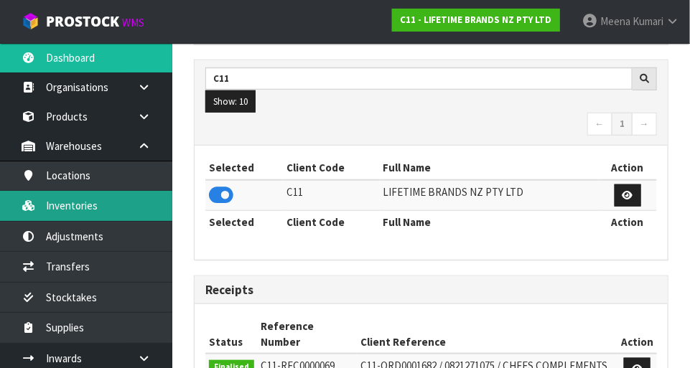
scroll to position [1163, 496]
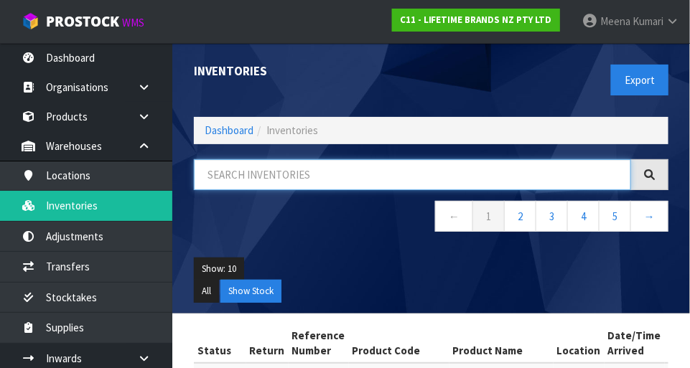
click at [317, 178] on input "text" at bounding box center [412, 174] width 437 height 31
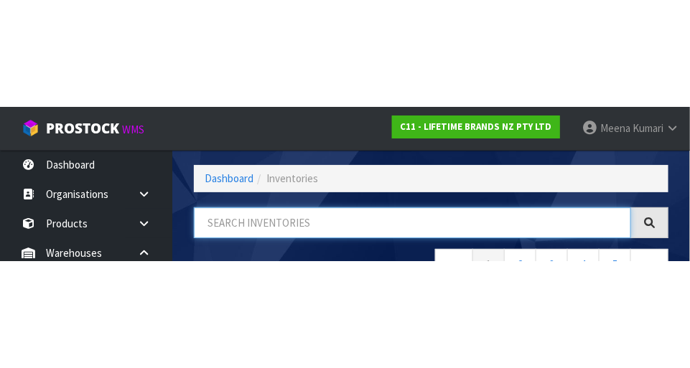
scroll to position [97, 0]
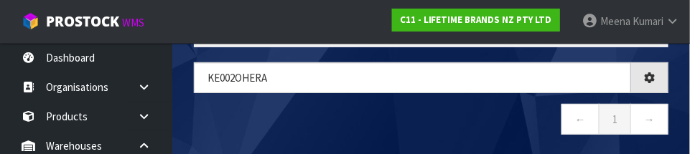
click at [339, 118] on nav "← 1 →" at bounding box center [431, 121] width 474 height 35
type input "KE002OHERA"
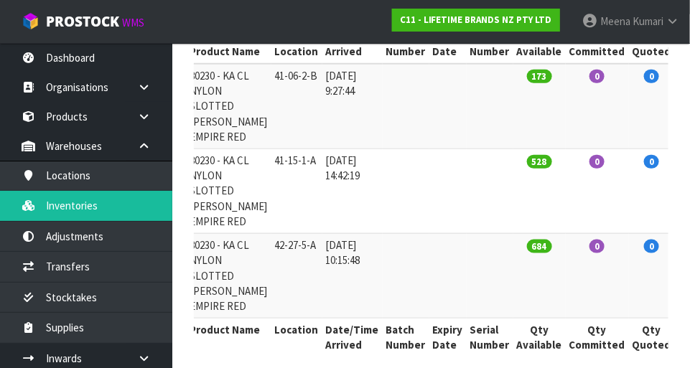
scroll to position [0, 0]
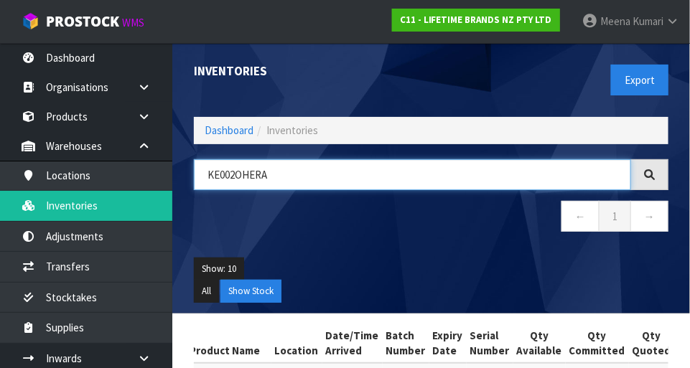
click at [225, 170] on input "KE002OHERA" at bounding box center [412, 174] width 437 height 31
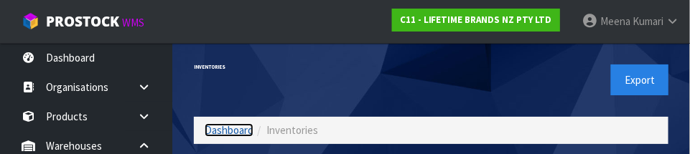
click at [229, 130] on link "Dashboard" at bounding box center [229, 130] width 49 height 14
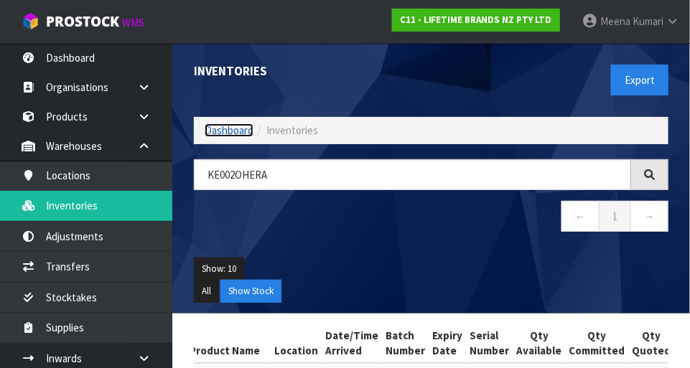
click at [241, 133] on link "Dashboard" at bounding box center [229, 130] width 49 height 14
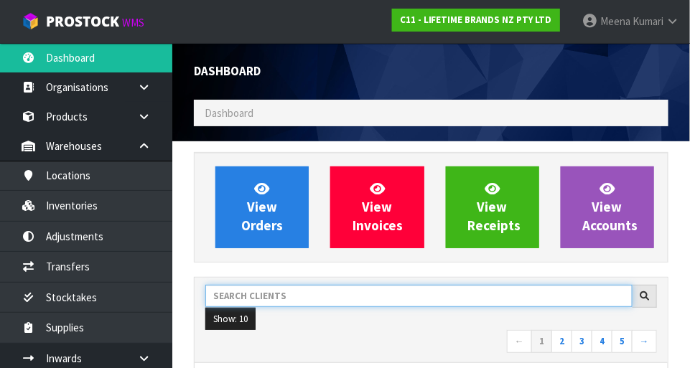
click at [357, 296] on input "text" at bounding box center [418, 296] width 427 height 22
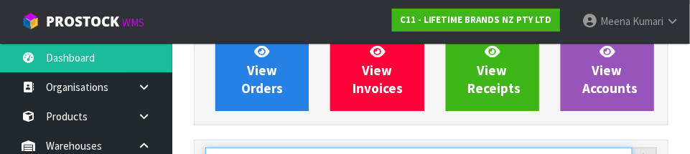
scroll to position [210, 0]
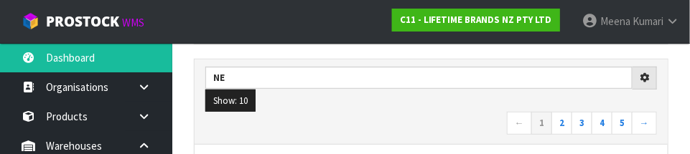
click at [373, 107] on ul "Show: 10 5 10 25 50" at bounding box center [430, 101] width 451 height 23
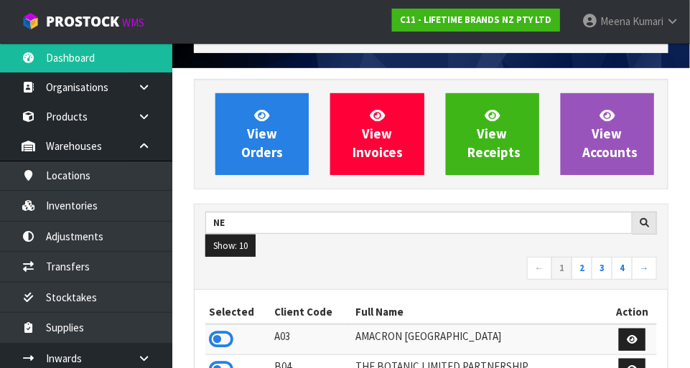
scroll to position [19, 0]
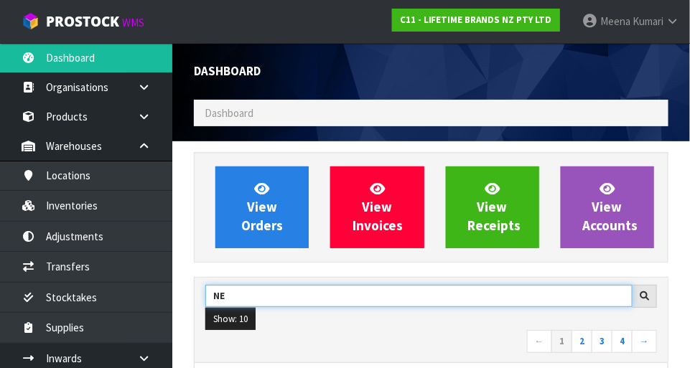
click at [262, 292] on input "NE" at bounding box center [418, 296] width 427 height 22
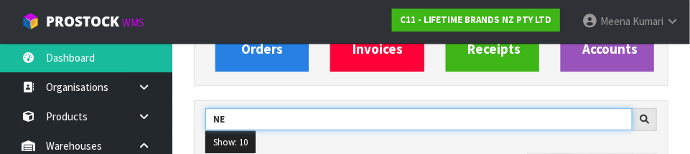
scroll to position [210, 0]
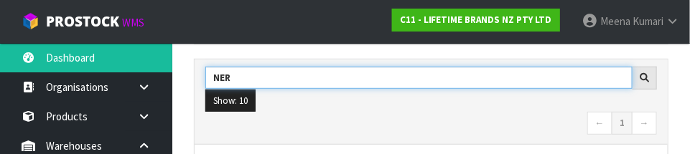
type input "NER"
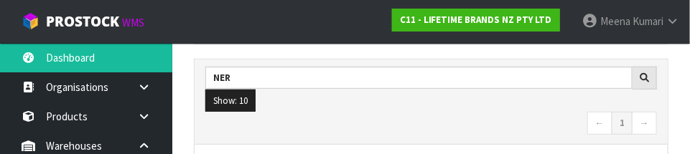
click at [431, 116] on nav "← 1 →" at bounding box center [430, 124] width 451 height 25
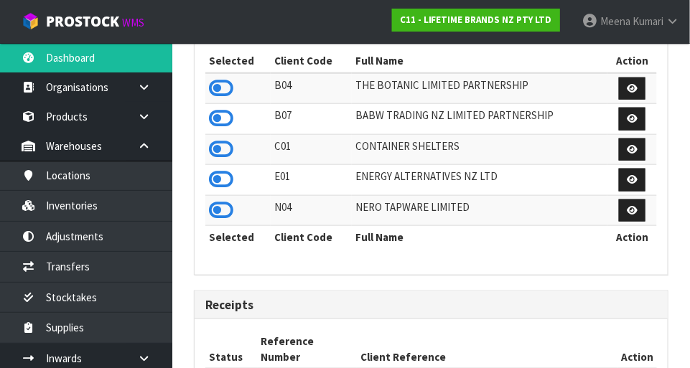
scroll to position [318, 0]
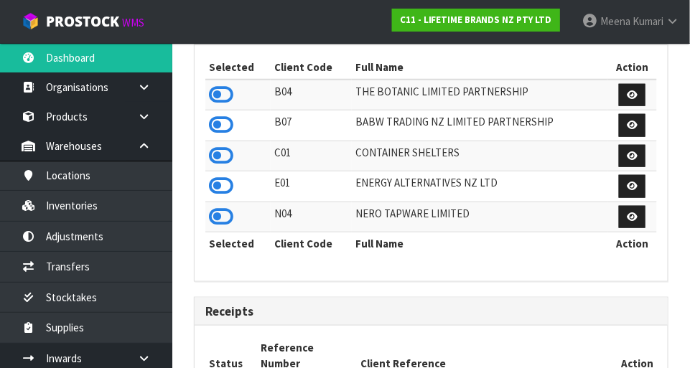
click at [225, 221] on icon at bounding box center [221, 217] width 24 height 22
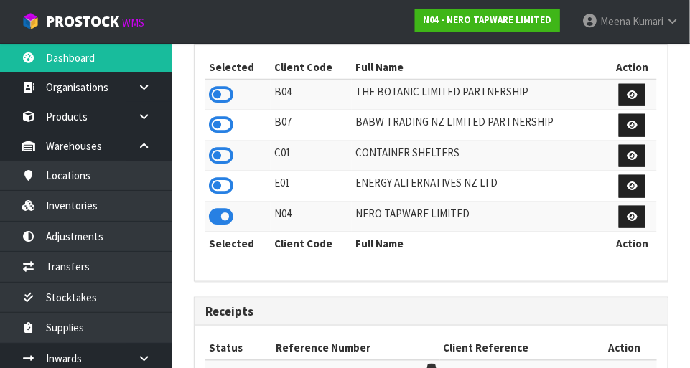
scroll to position [942, 496]
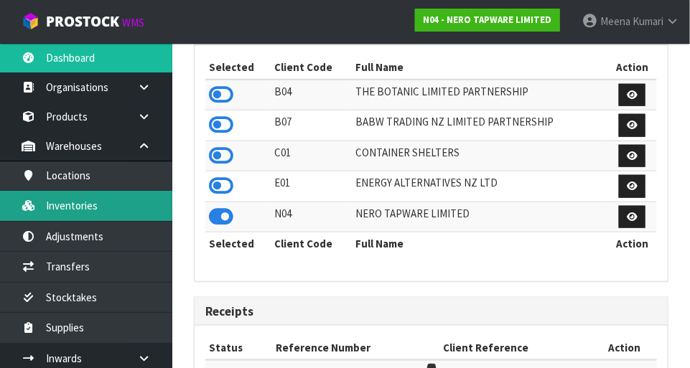
click at [118, 206] on link "Inventories" at bounding box center [86, 205] width 172 height 29
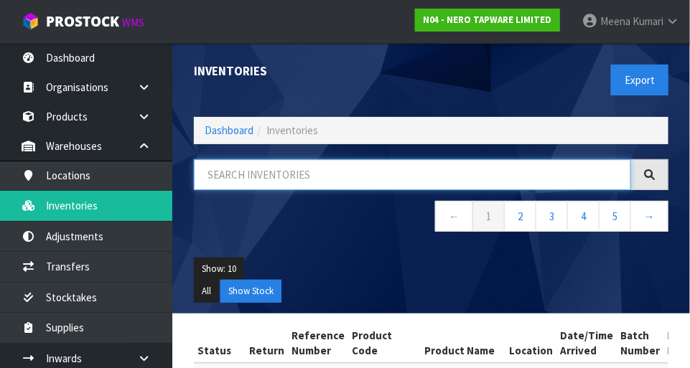
click at [347, 171] on input "text" at bounding box center [412, 174] width 437 height 31
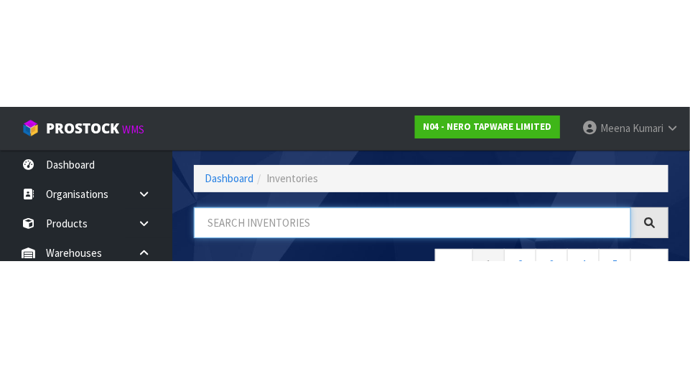
scroll to position [97, 0]
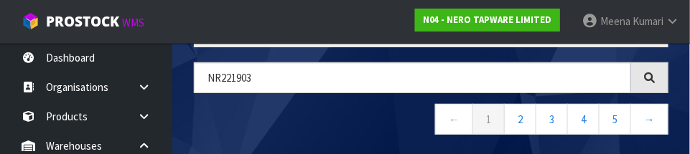
click at [324, 130] on nav "← 1 2 3 4 5 →" at bounding box center [431, 121] width 474 height 35
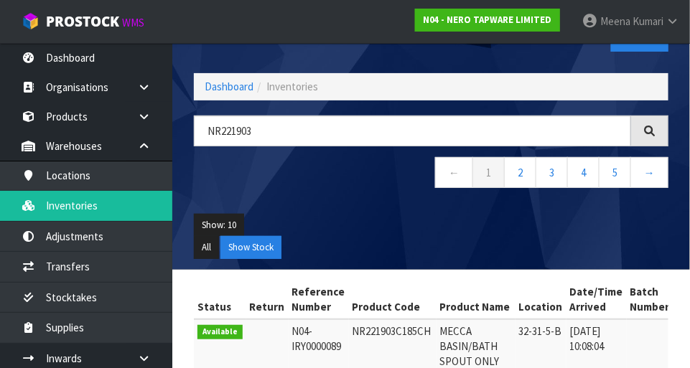
scroll to position [0, 0]
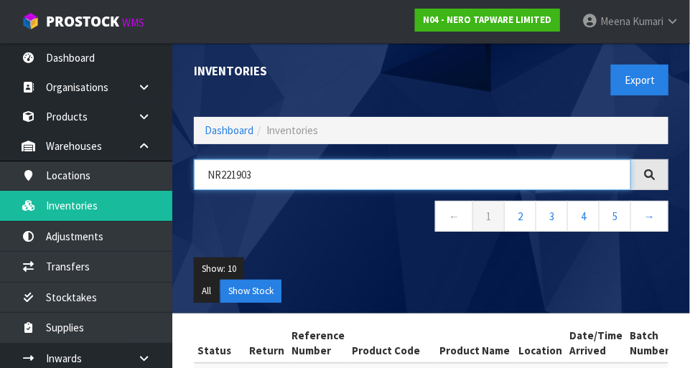
click at [431, 169] on input "NR221903" at bounding box center [412, 174] width 437 height 31
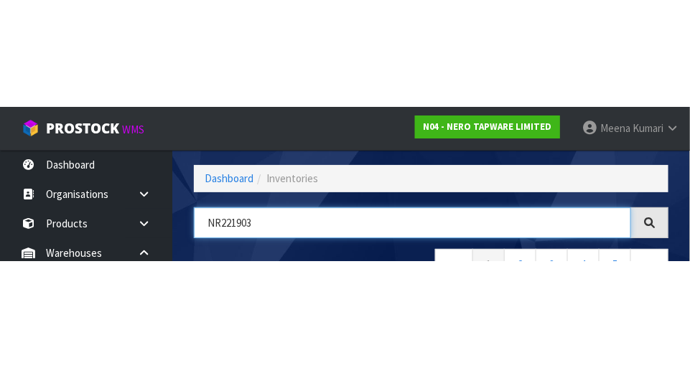
scroll to position [97, 0]
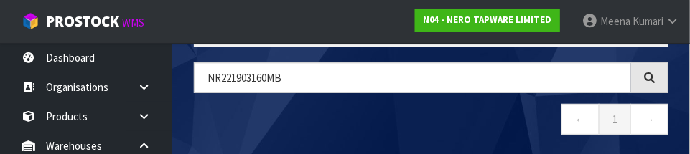
click at [407, 123] on nav "← 1 →" at bounding box center [431, 121] width 474 height 35
type input "NR221903160MB"
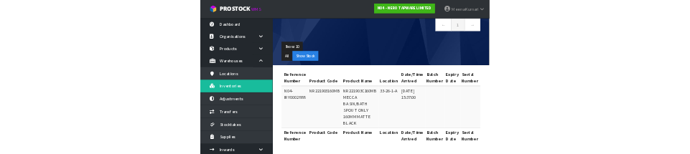
scroll to position [0, 0]
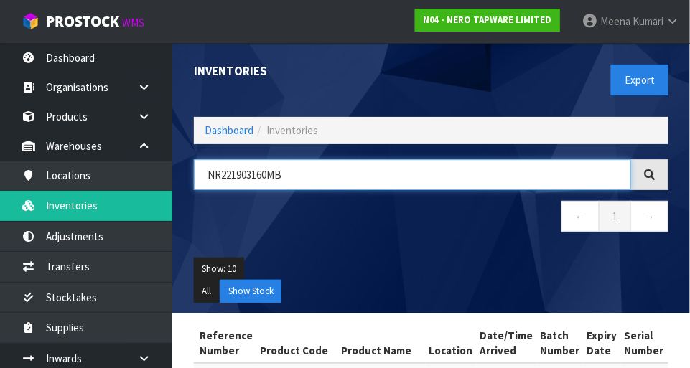
click at [235, 177] on input "NR221903160MB" at bounding box center [412, 174] width 437 height 31
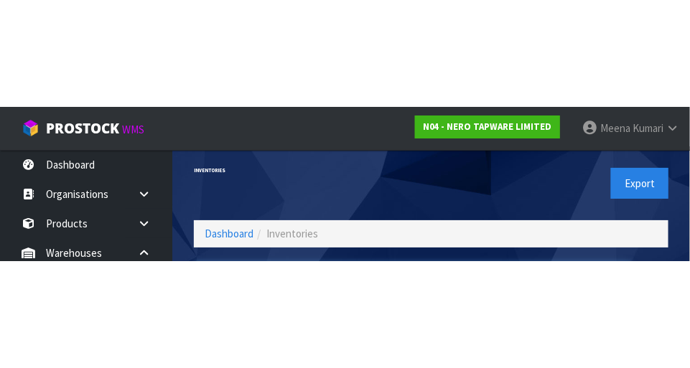
scroll to position [97, 0]
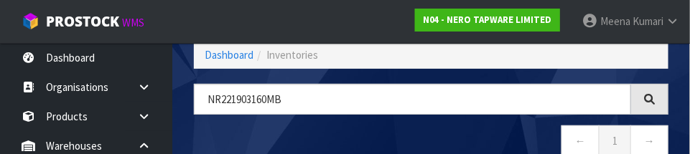
click at [235, 111] on div "NR221903160MB ← 1 →" at bounding box center [431, 128] width 496 height 88
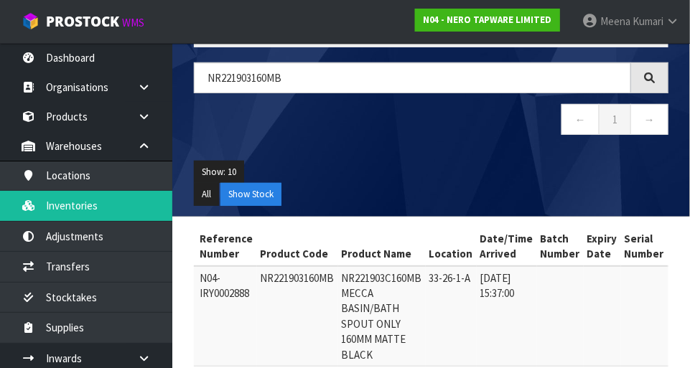
scroll to position [0, 0]
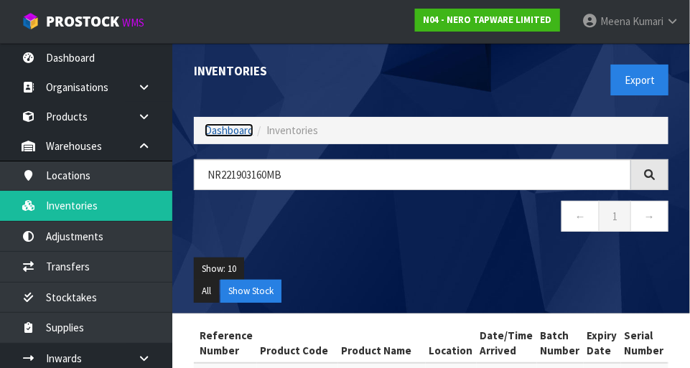
click at [247, 132] on link "Dashboard" at bounding box center [229, 130] width 49 height 14
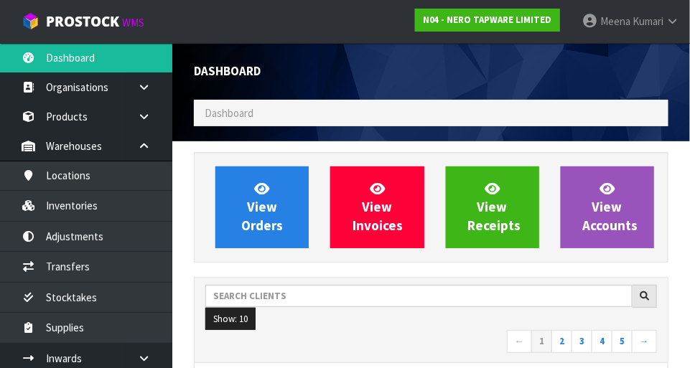
scroll to position [1240, 496]
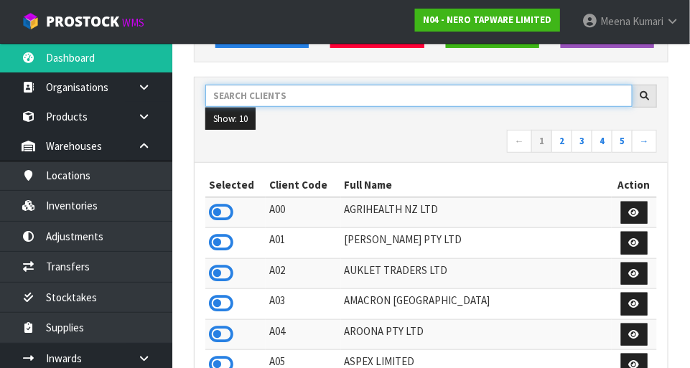
click at [313, 96] on input "text" at bounding box center [418, 96] width 427 height 22
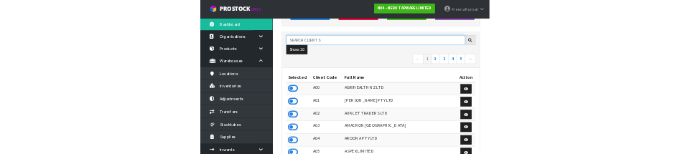
scroll to position [193, 0]
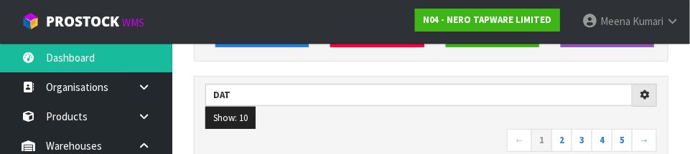
click at [368, 122] on ul "Show: 10 5 10 25 50" at bounding box center [430, 118] width 451 height 23
type input "DAT"
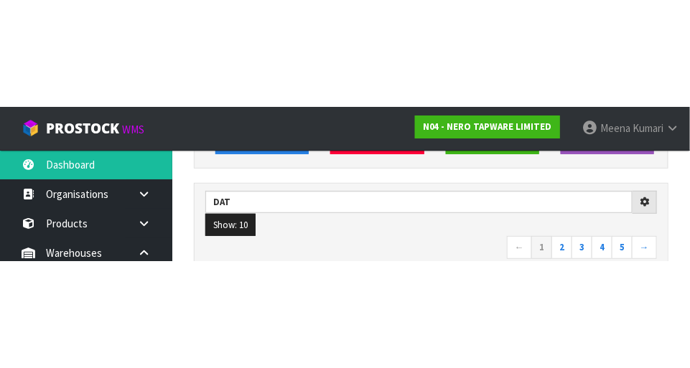
scroll to position [200, 0]
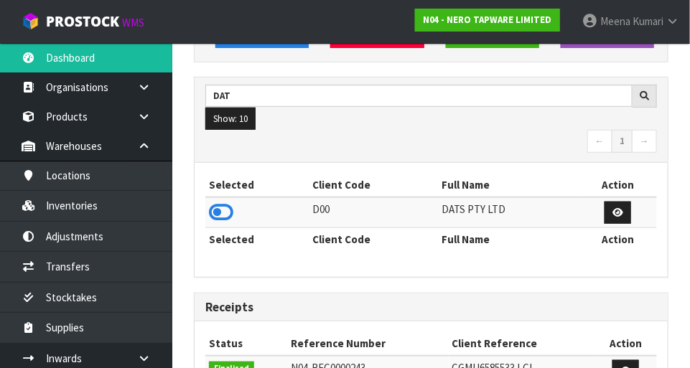
click at [228, 214] on icon at bounding box center [221, 213] width 24 height 22
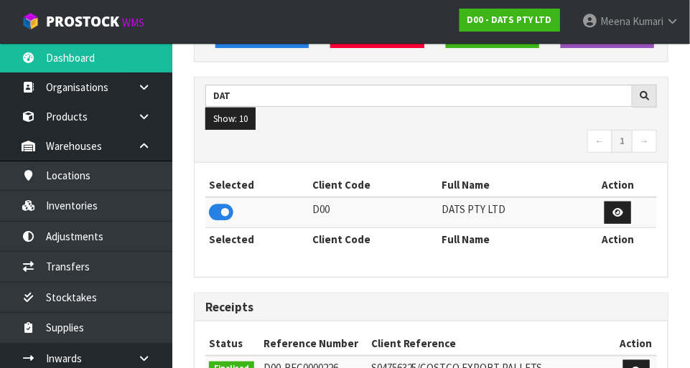
scroll to position [1133, 496]
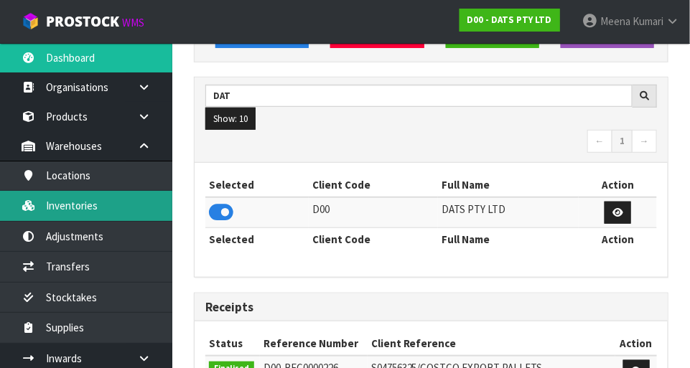
click at [114, 213] on link "Inventories" at bounding box center [86, 205] width 172 height 29
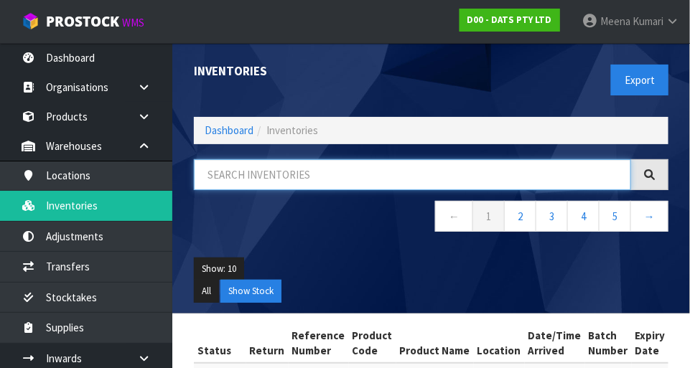
click at [320, 177] on input "text" at bounding box center [412, 174] width 437 height 31
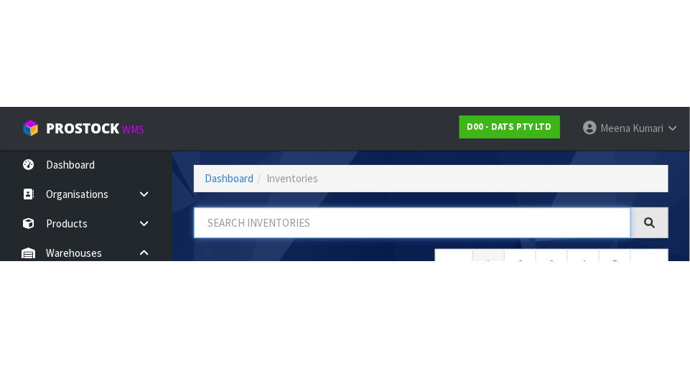
scroll to position [97, 0]
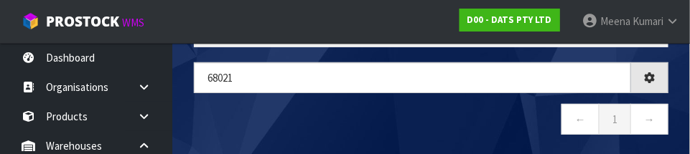
click at [286, 128] on nav "← 1 →" at bounding box center [431, 121] width 474 height 35
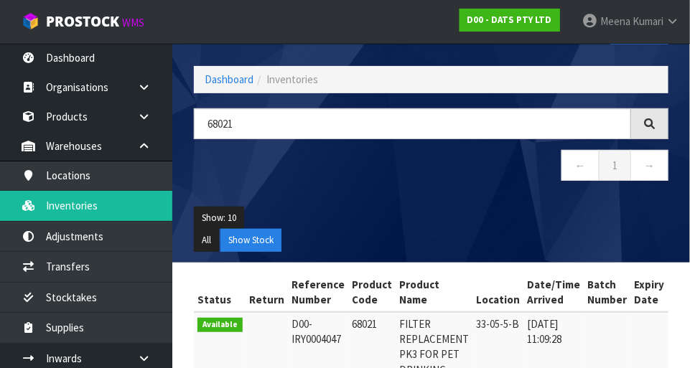
scroll to position [0, 0]
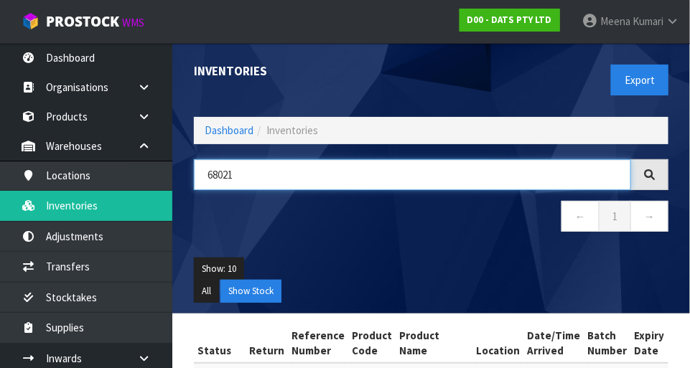
click at [301, 180] on input "68021" at bounding box center [412, 174] width 437 height 31
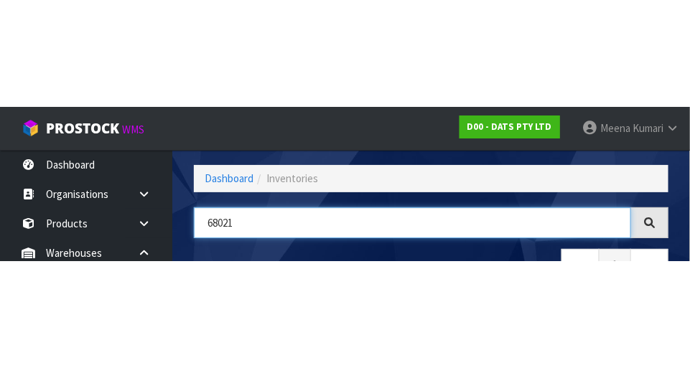
scroll to position [97, 0]
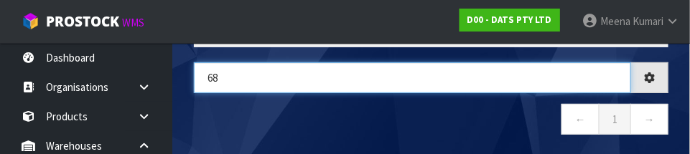
type input "6"
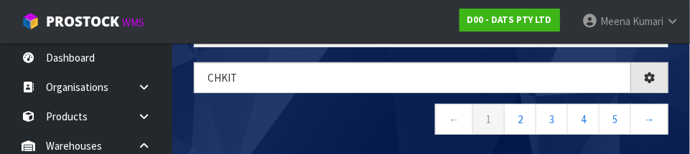
click at [368, 116] on nav "← 1 2 3 4 5 →" at bounding box center [431, 121] width 474 height 35
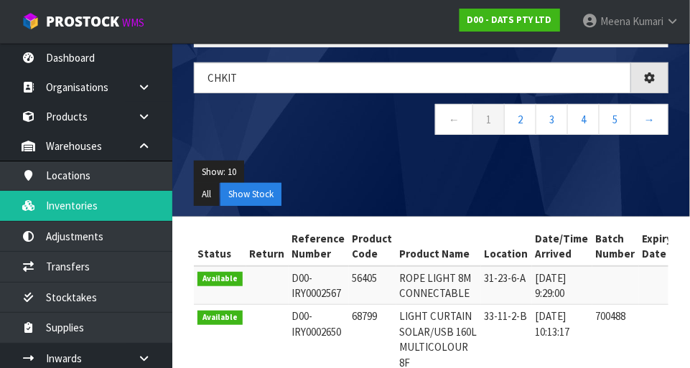
scroll to position [80, 0]
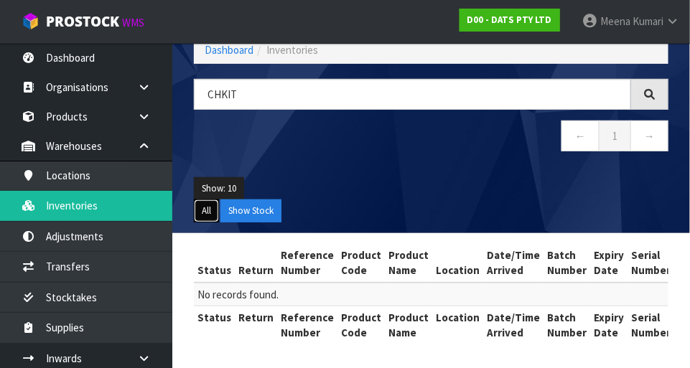
click at [206, 209] on button "All" at bounding box center [206, 211] width 25 height 23
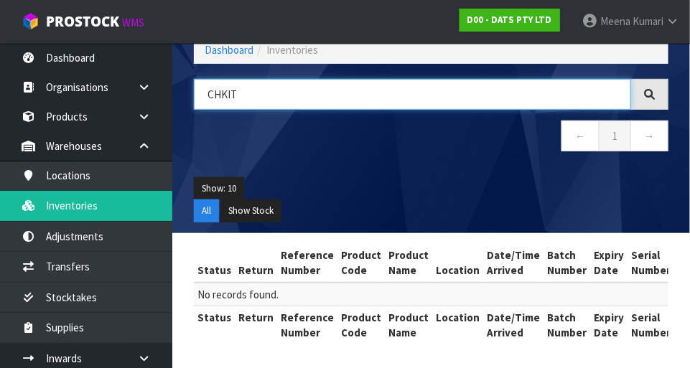
click at [371, 98] on input "CHKIT" at bounding box center [412, 94] width 437 height 31
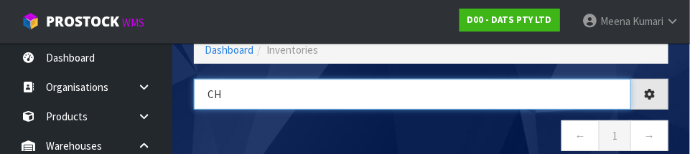
type input "C"
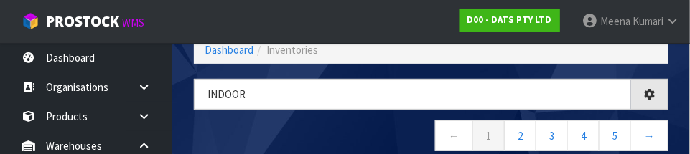
click at [353, 130] on nav "← 1 2 3 4 5 →" at bounding box center [431, 138] width 474 height 35
type input "INDOOR"
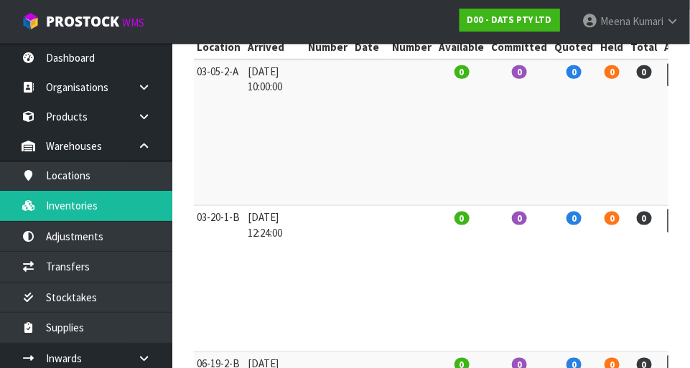
scroll to position [0, 0]
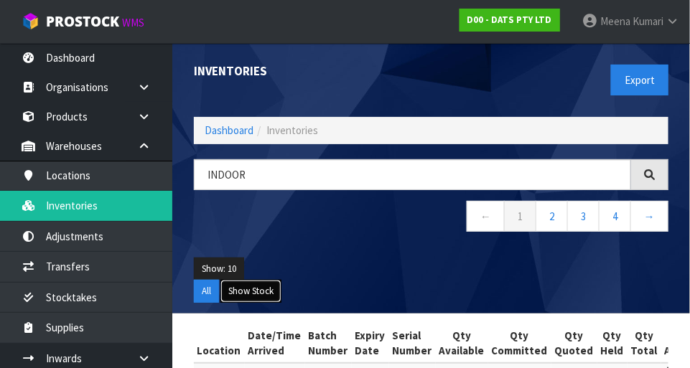
click at [271, 299] on button "Show Stock" at bounding box center [250, 291] width 61 height 23
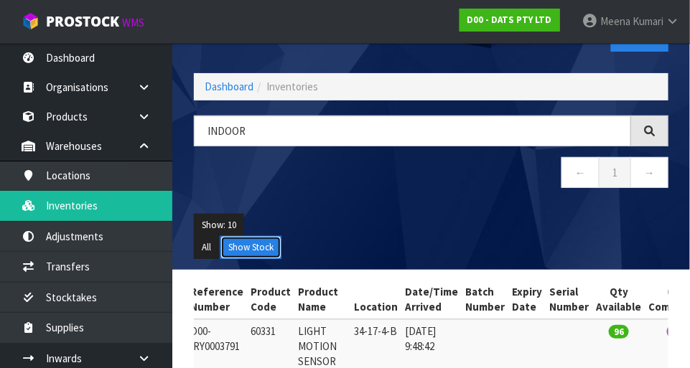
scroll to position [31, 0]
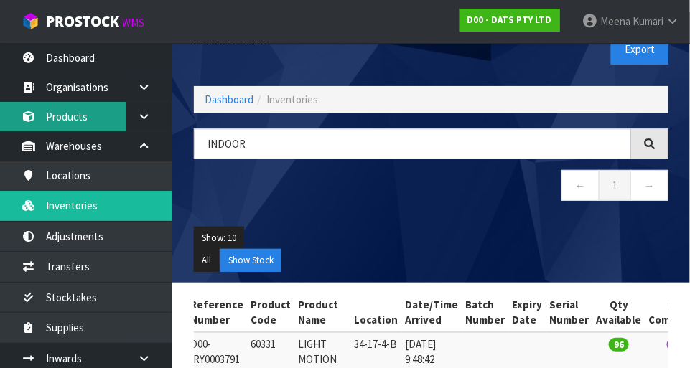
click at [75, 116] on link "Products" at bounding box center [86, 116] width 172 height 29
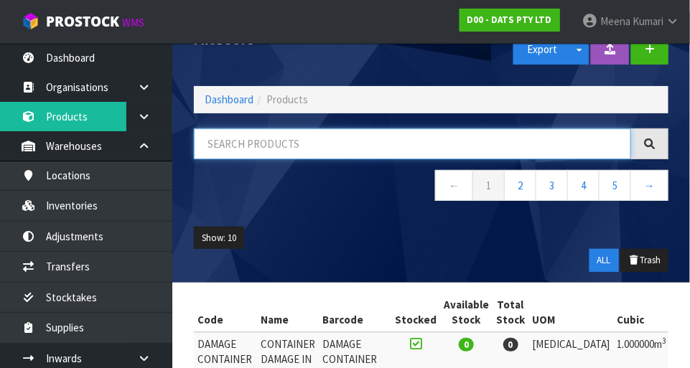
click at [322, 148] on input "text" at bounding box center [412, 143] width 437 height 31
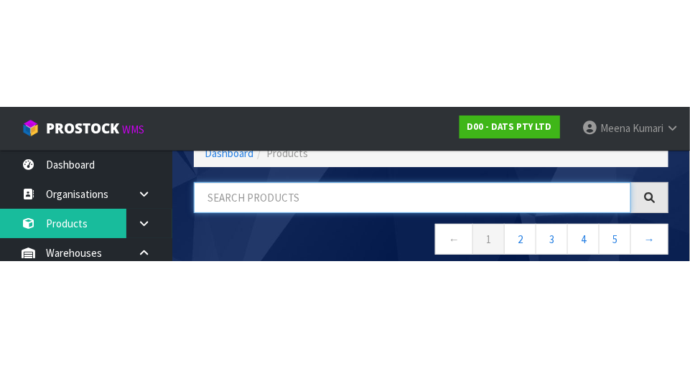
scroll to position [97, 0]
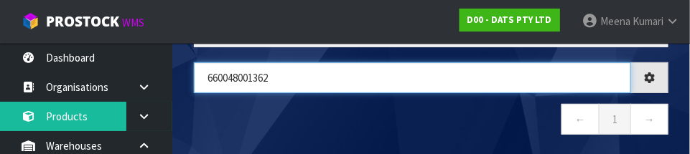
type input "660048001362"
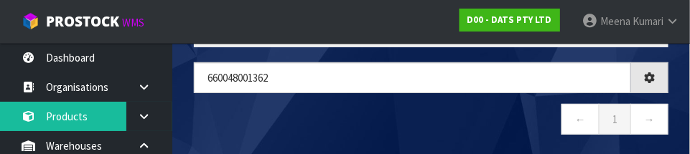
click at [360, 116] on nav "← 1 →" at bounding box center [431, 121] width 474 height 35
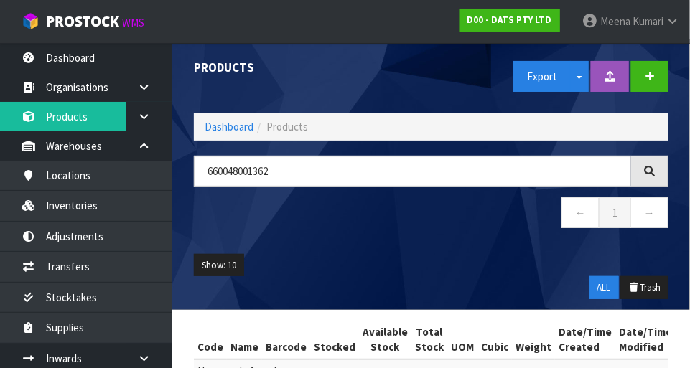
scroll to position [4, 0]
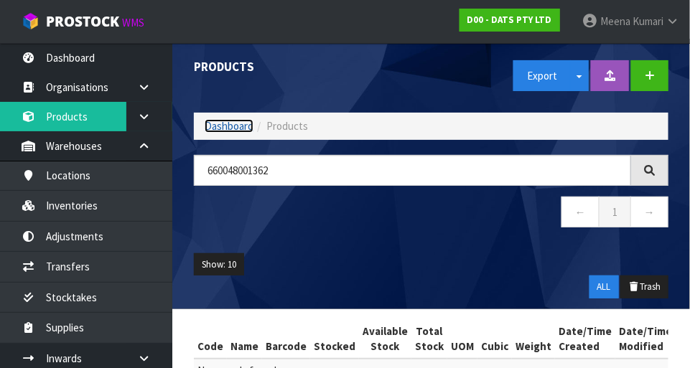
click at [216, 123] on link "Dashboard" at bounding box center [229, 126] width 49 height 14
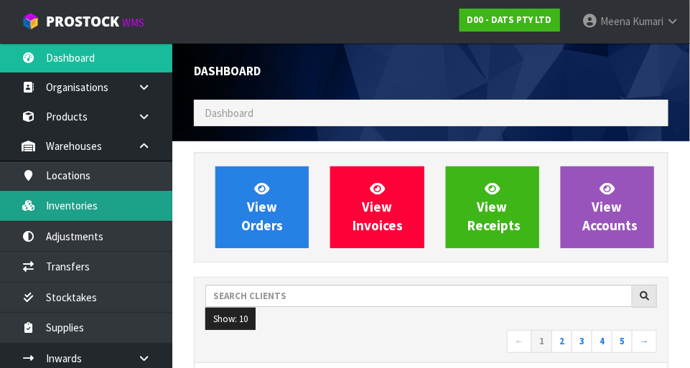
click at [130, 210] on link "Inventories" at bounding box center [86, 205] width 172 height 29
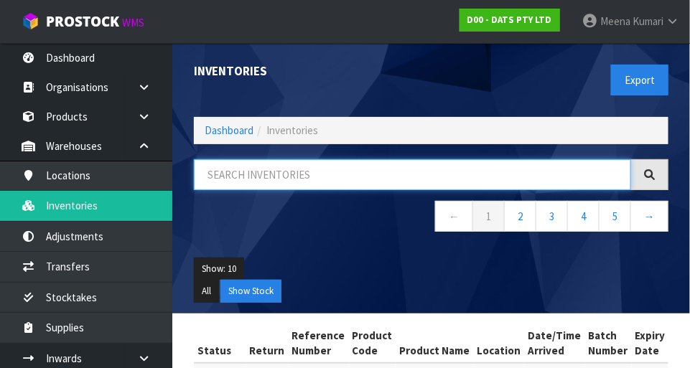
click at [305, 176] on input "text" at bounding box center [412, 174] width 437 height 31
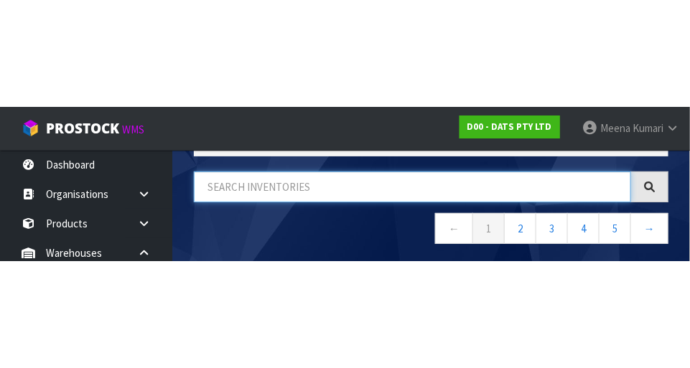
scroll to position [97, 0]
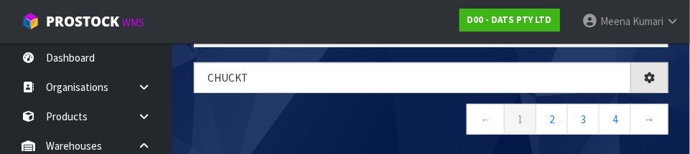
click at [394, 121] on nav "← 1 2 3 4 →" at bounding box center [431, 121] width 474 height 35
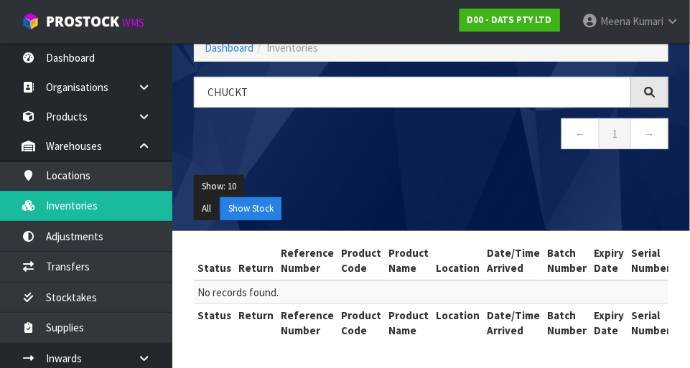
scroll to position [80, 0]
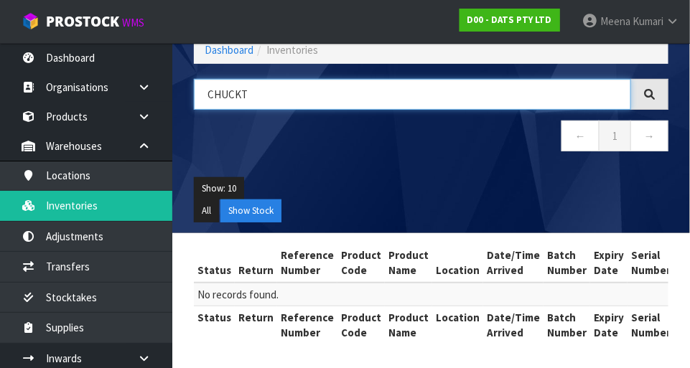
click at [313, 80] on input "CHUCKT" at bounding box center [412, 94] width 437 height 31
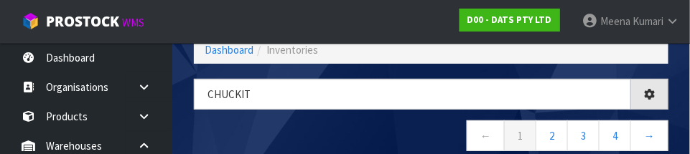
click at [389, 124] on nav "← 1 2 3 4 →" at bounding box center [431, 138] width 474 height 35
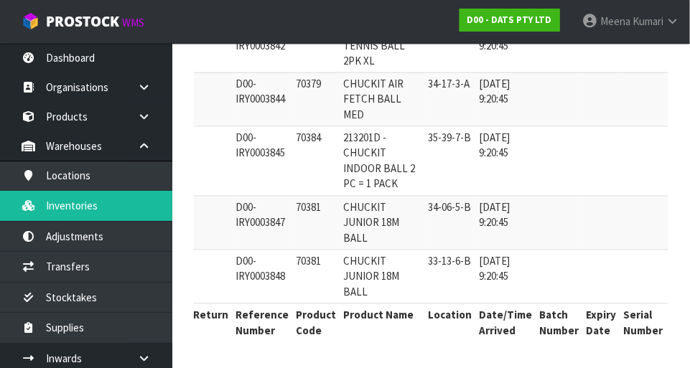
scroll to position [0, 0]
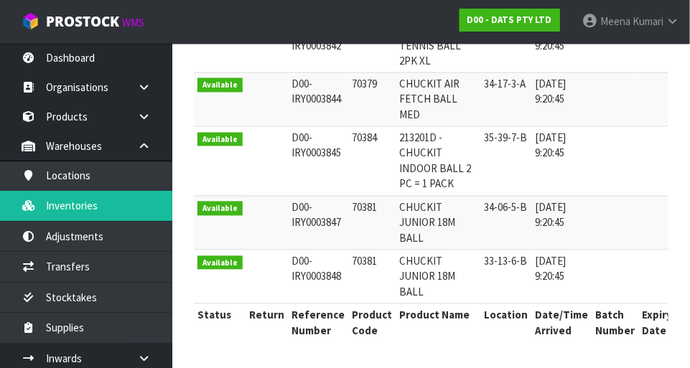
copy tr "70384 213201D"
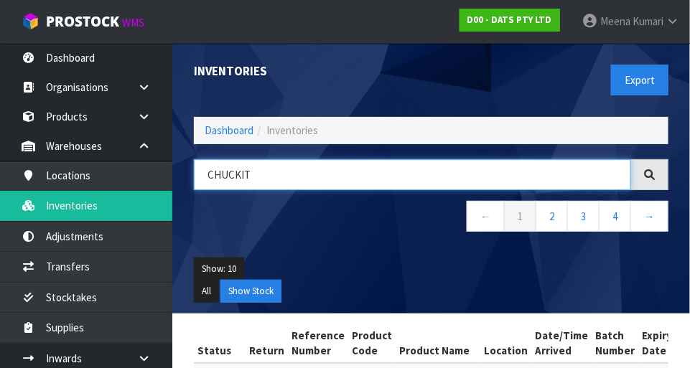
click at [328, 175] on input "CHUCKIT" at bounding box center [412, 174] width 437 height 31
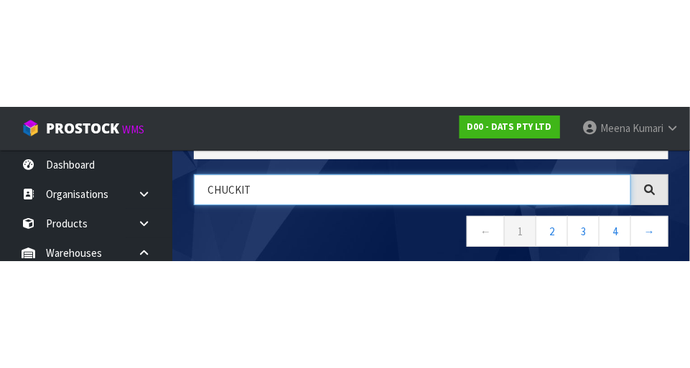
scroll to position [97, 0]
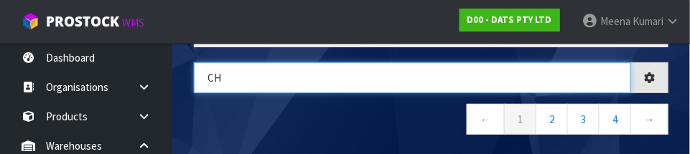
type input "C"
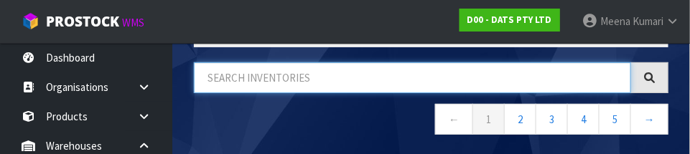
paste input "70384 213201D"
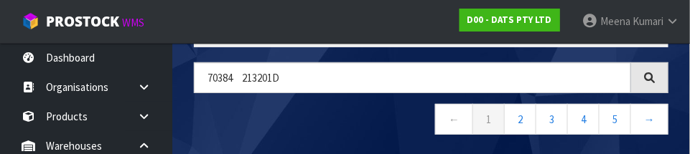
click at [350, 117] on nav "← 1 2 3 4 5 →" at bounding box center [431, 121] width 474 height 35
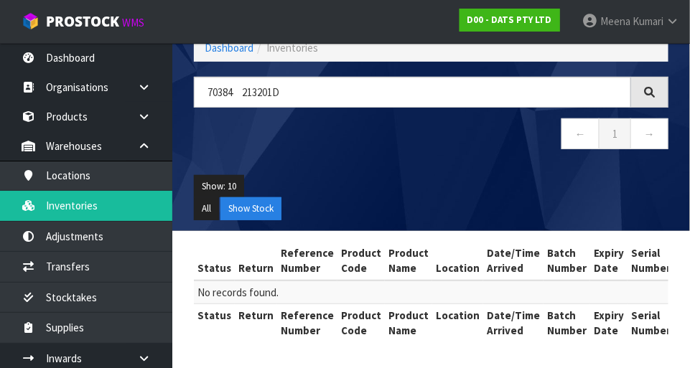
scroll to position [80, 0]
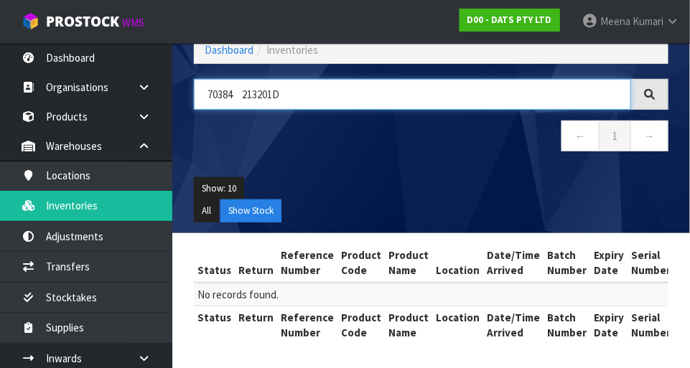
click at [358, 90] on input "70384 213201D" at bounding box center [412, 94] width 437 height 31
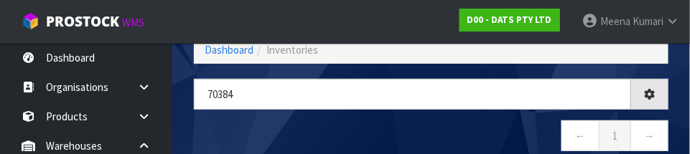
click at [431, 138] on nav "← 1 →" at bounding box center [431, 138] width 474 height 35
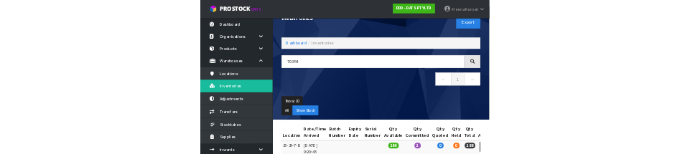
scroll to position [0, 0]
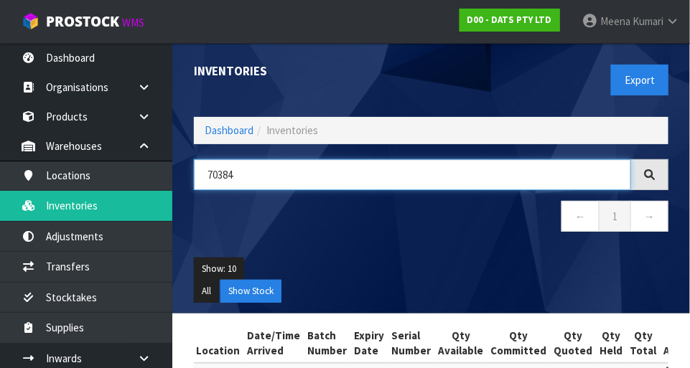
click at [422, 172] on input "70384" at bounding box center [412, 174] width 437 height 31
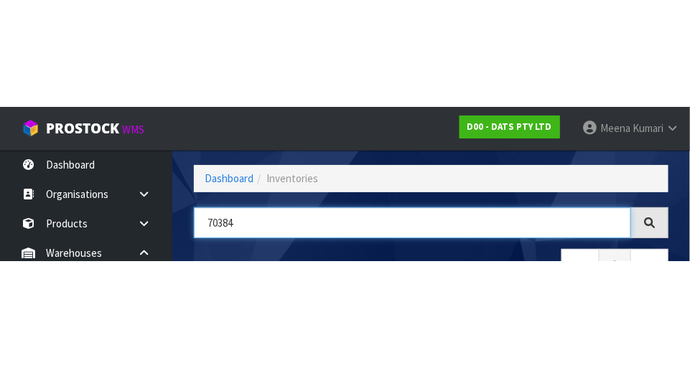
scroll to position [97, 0]
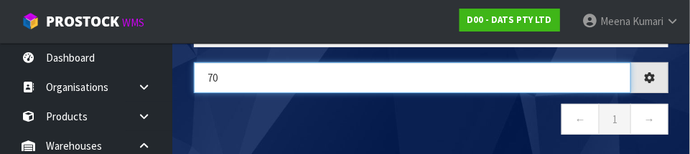
type input "7"
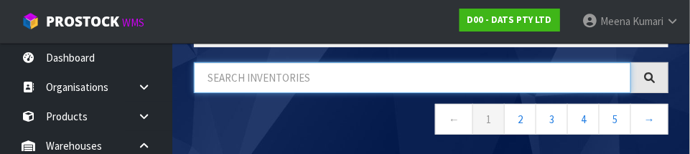
type input "A"
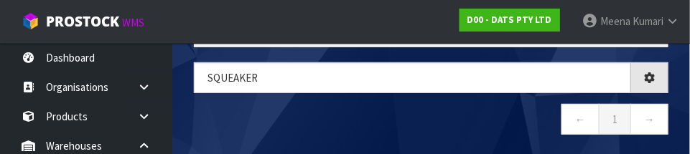
click at [319, 121] on nav "← 1 →" at bounding box center [431, 121] width 474 height 35
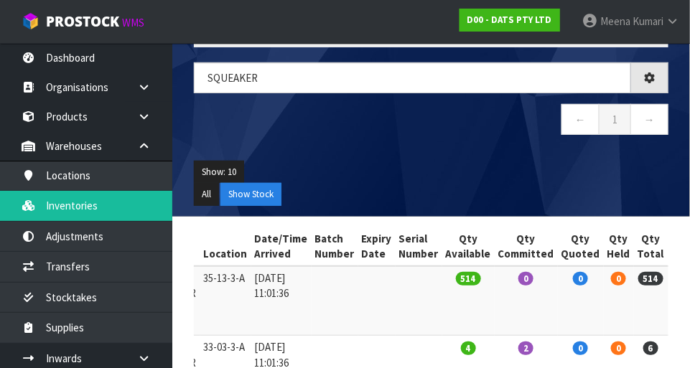
type input "SQUEAKER"
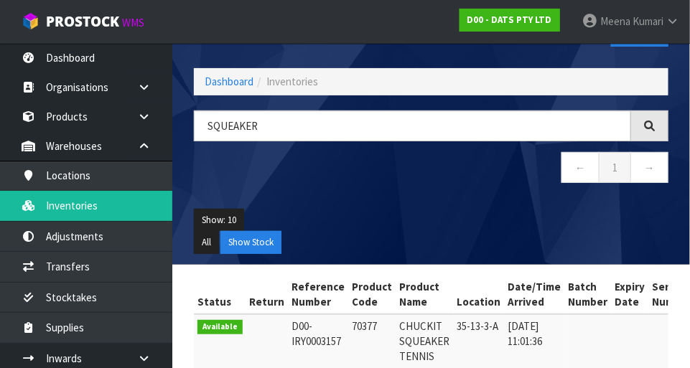
scroll to position [0, 0]
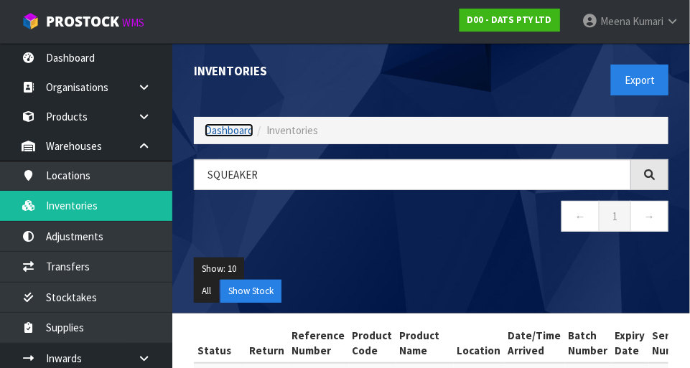
click at [240, 129] on link "Dashboard" at bounding box center [229, 130] width 49 height 14
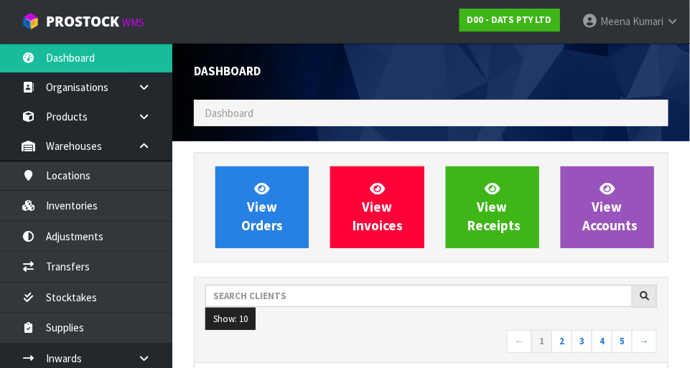
scroll to position [1133, 496]
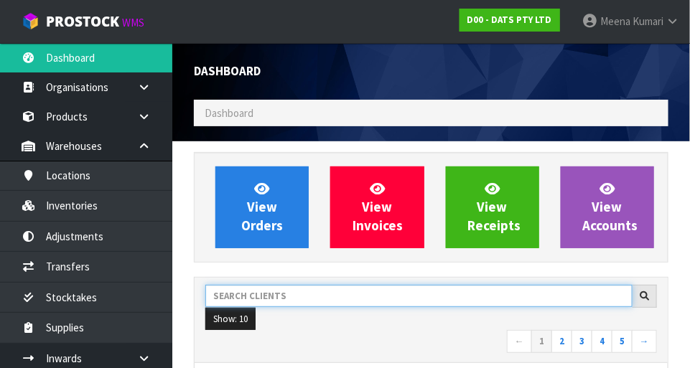
click at [321, 291] on input "text" at bounding box center [418, 296] width 427 height 22
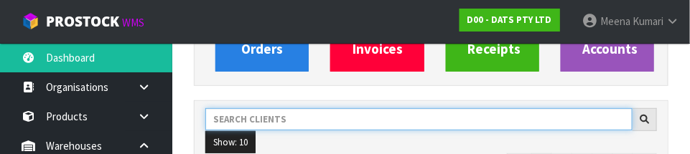
scroll to position [210, 0]
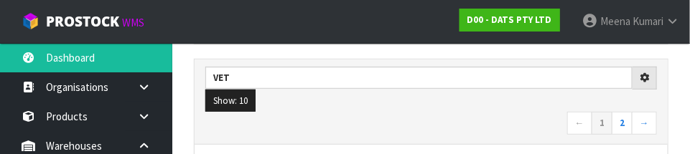
click at [388, 130] on nav "← 1 2 →" at bounding box center [430, 124] width 451 height 25
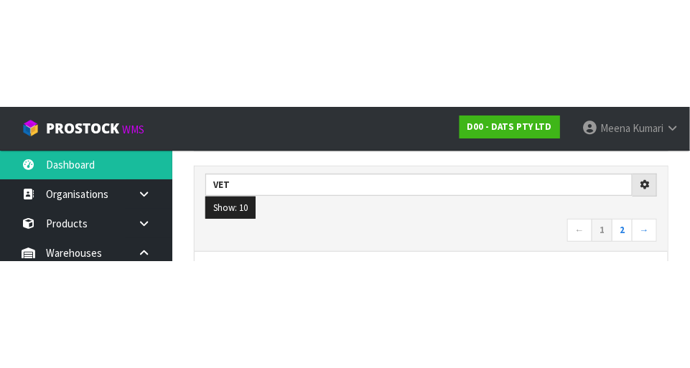
scroll to position [217, 0]
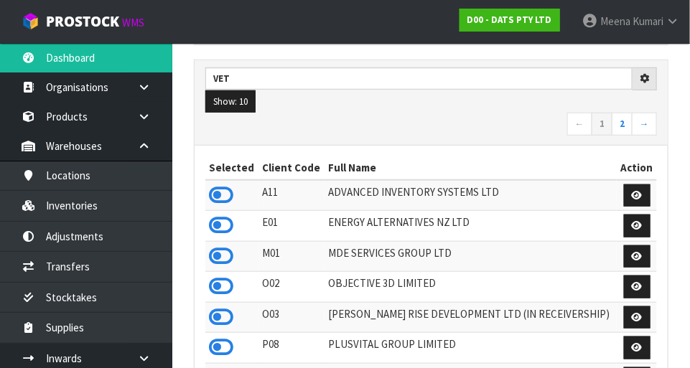
type input "VET"
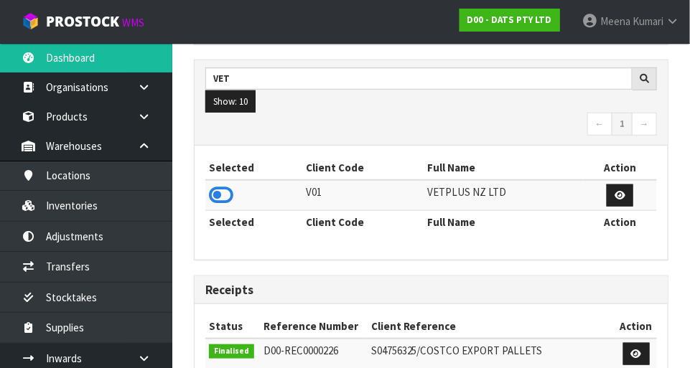
click at [231, 197] on icon at bounding box center [221, 195] width 24 height 22
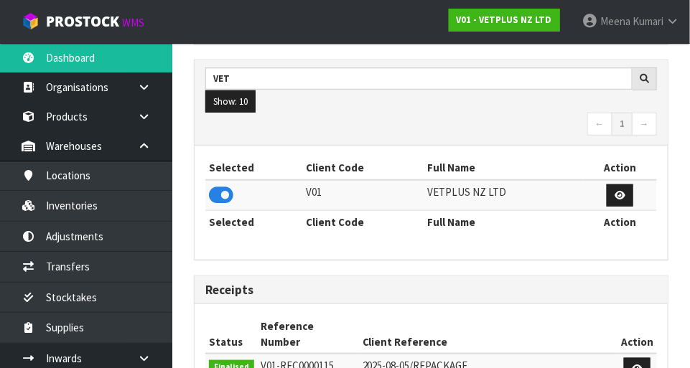
scroll to position [1133, 496]
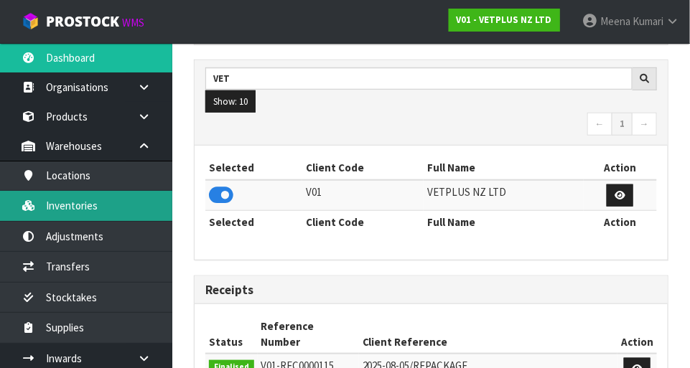
click at [127, 210] on link "Inventories" at bounding box center [86, 205] width 172 height 29
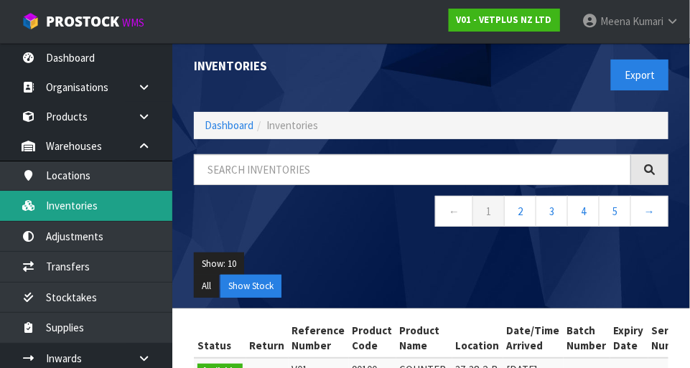
scroll to position [4, 0]
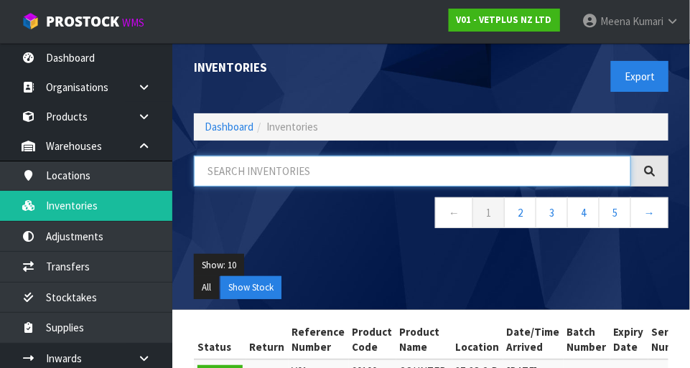
click at [349, 175] on input "text" at bounding box center [412, 171] width 437 height 31
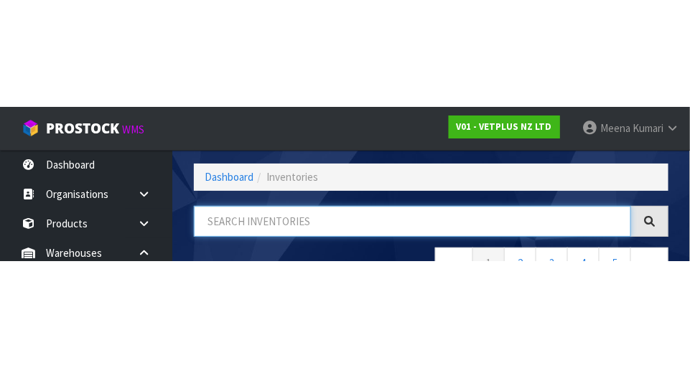
scroll to position [97, 0]
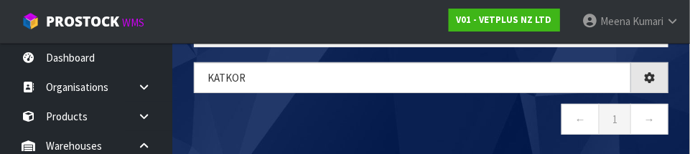
click at [379, 127] on nav "← 1 →" at bounding box center [431, 121] width 474 height 35
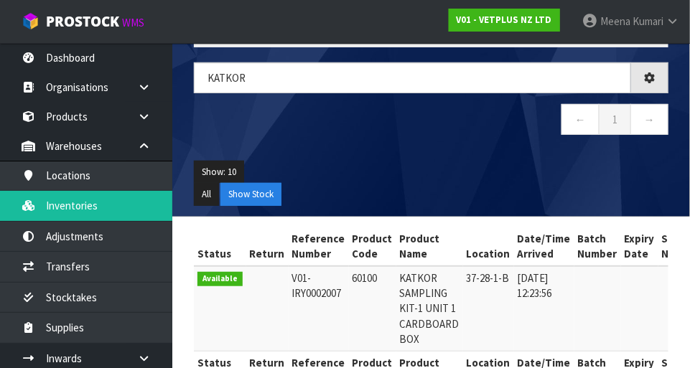
type input "KATKOR"
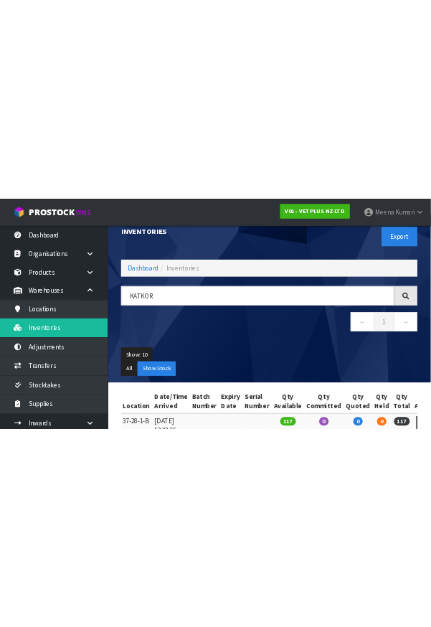
scroll to position [0, 0]
